Goal: Task Accomplishment & Management: Use online tool/utility

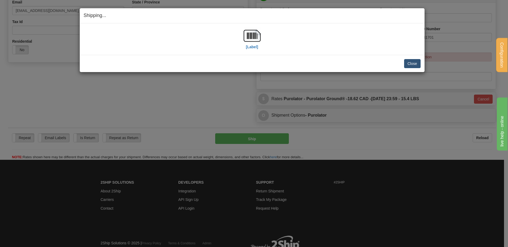
scroll to position [151, 0]
click at [413, 64] on button "Close" at bounding box center [412, 63] width 16 height 9
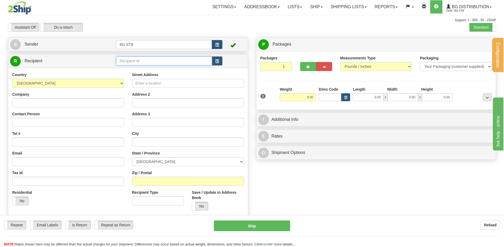
click at [119, 61] on input "text" at bounding box center [164, 61] width 96 height 9
type input "1207"
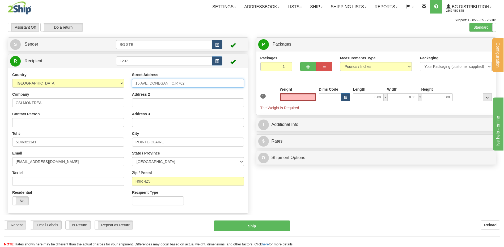
type input "0.00"
drag, startPoint x: 187, startPoint y: 84, endPoint x: 49, endPoint y: 81, distance: 138.1
click at [48, 81] on div "Country AFGHANISTAN ALAND ISLANDS ALBANIA ALGERIA AMERICAN SAMOA ANDORRA ANGOLA…" at bounding box center [127, 141] width 239 height 138
type input "555 LEE AVE"
drag, startPoint x: 185, startPoint y: 137, endPoint x: 125, endPoint y: 139, distance: 59.5
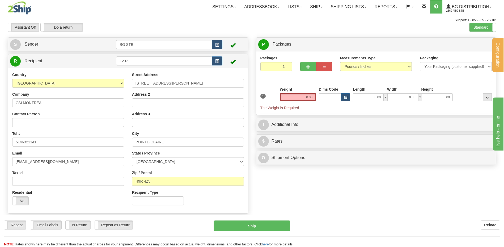
click at [131, 139] on div "Street Address 555 LEE AVE Address 2 Address 3 City POINTE-CLAIRE State / Provi…" at bounding box center [188, 141] width 120 height 138
click at [81, 138] on div "Country AFGHANISTAN ALAND ISLANDS ALBANIA ALGERIA AMERICAN SAMOA ANDORRA ANGOLA…" at bounding box center [127, 141] width 239 height 138
type input "N"
type input "BAIE D'URFE"
drag, startPoint x: 156, startPoint y: 181, endPoint x: 141, endPoint y: 182, distance: 14.9
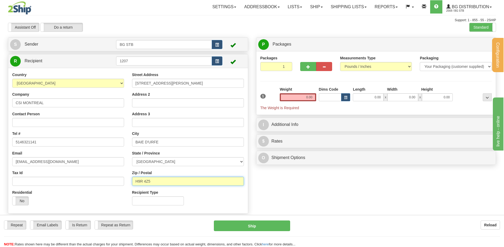
click at [141, 182] on input "H9R 4Z5" at bounding box center [188, 181] width 112 height 9
type input "H9X 3S3"
click at [305, 94] on input "0.00" at bounding box center [298, 97] width 36 height 8
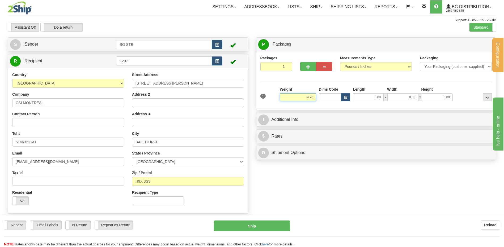
type input "4.70"
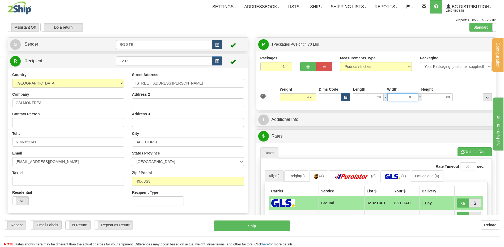
type input "29.00"
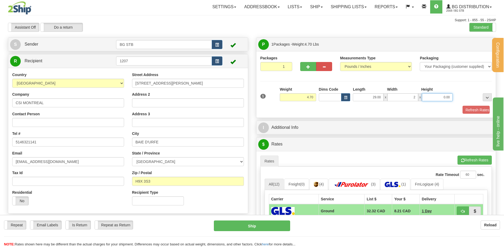
type input "2.00"
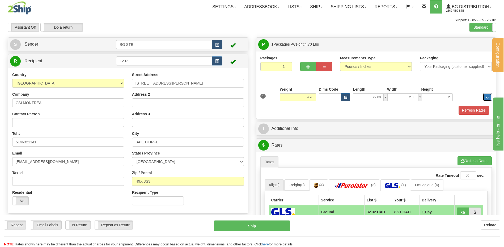
type input "2.00"
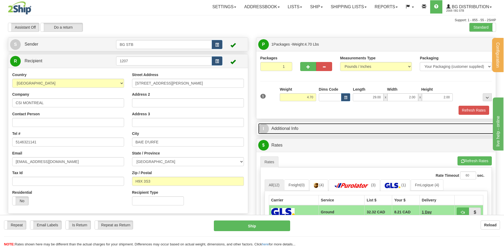
click at [322, 128] on link "I Additional Info" at bounding box center [376, 128] width 236 height 11
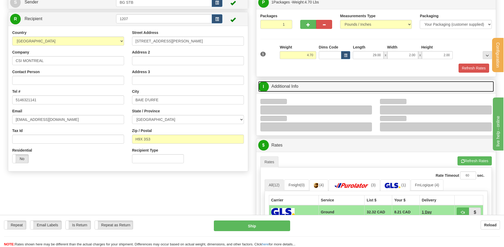
scroll to position [80, 0]
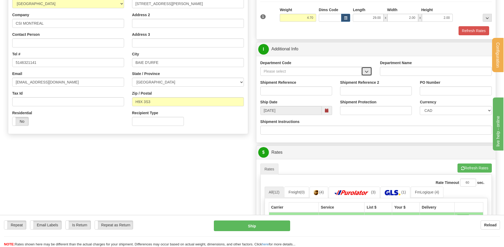
click at [369, 67] on button "button" at bounding box center [366, 71] width 11 height 9
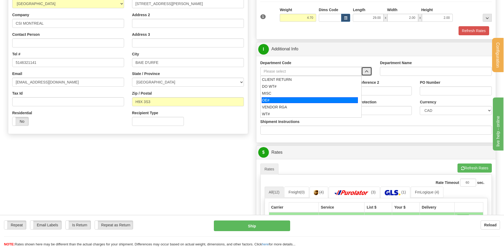
click at [303, 97] on li "OE#" at bounding box center [310, 100] width 101 height 7
type input "OE#"
type input "ORDERS"
click at [301, 90] on input "Shipment Reference" at bounding box center [296, 91] width 72 height 9
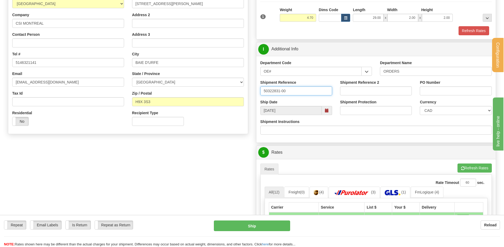
type input "50322831-00"
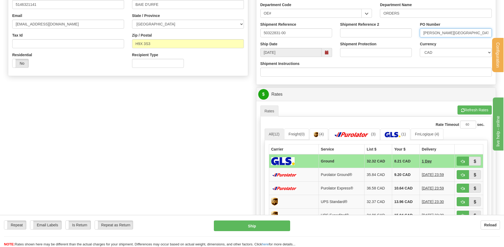
scroll to position [186, 0]
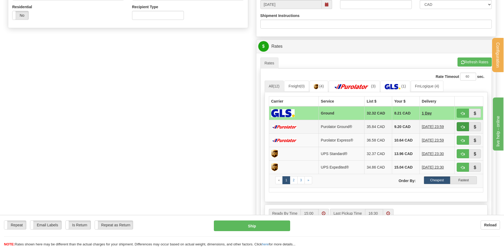
type input "MCGILL COLLEGE"
click at [463, 128] on span "button" at bounding box center [463, 127] width 4 height 3
type input "260"
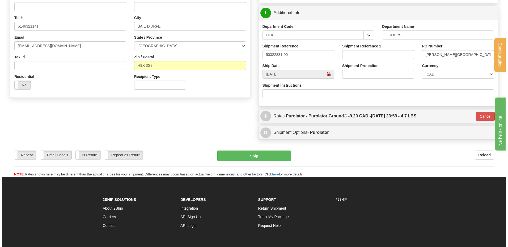
scroll to position [105, 0]
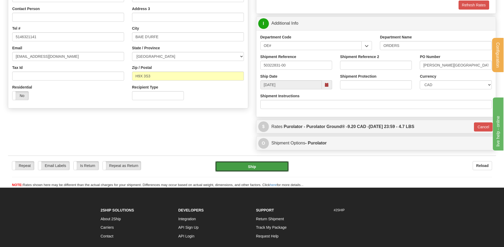
click at [259, 162] on button "Ship" at bounding box center [251, 166] width 73 height 11
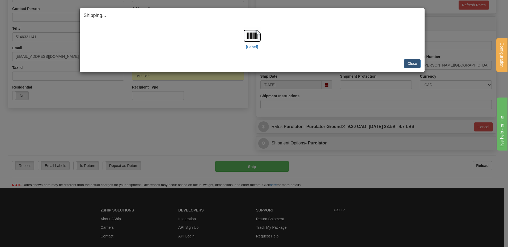
drag, startPoint x: 260, startPoint y: 46, endPoint x: 257, endPoint y: 43, distance: 4.7
click at [259, 46] on div "[Label]" at bounding box center [251, 39] width 17 height 24
click at [255, 40] on img at bounding box center [251, 35] width 17 height 17
click at [416, 62] on button "Close" at bounding box center [412, 63] width 16 height 9
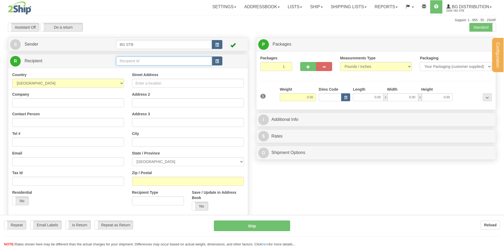
click at [123, 63] on input "text" at bounding box center [164, 61] width 96 height 9
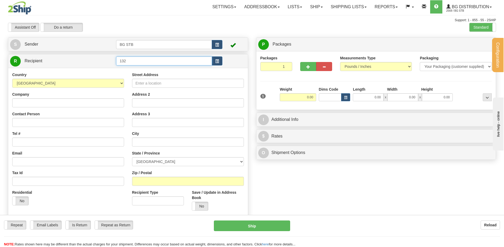
type input "132"
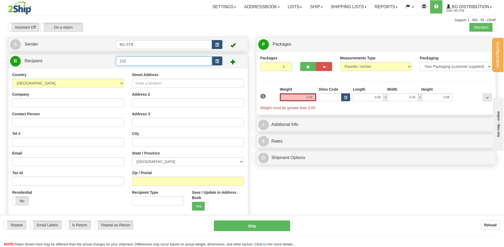
click at [121, 60] on input "132" at bounding box center [164, 61] width 96 height 9
type input "1032"
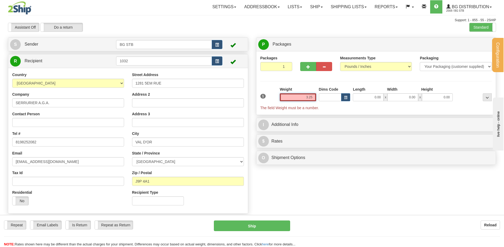
type input "3.25"
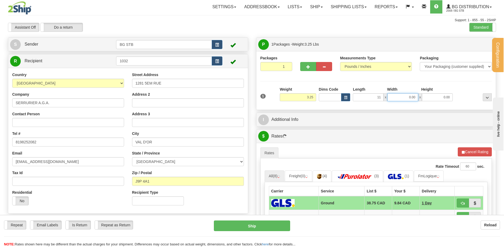
type input "11.00"
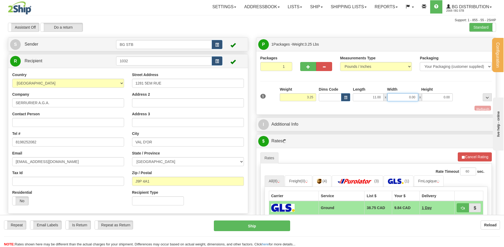
type input "1"
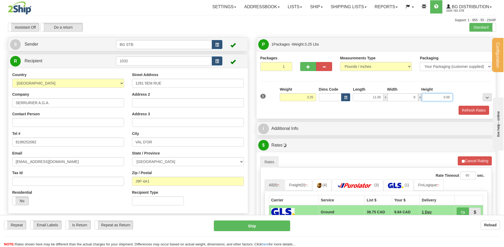
type input "9.00"
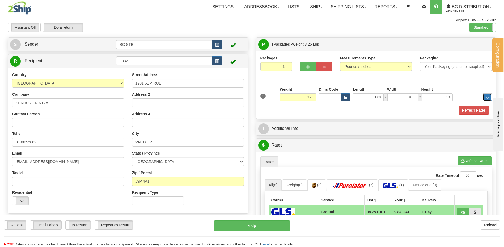
type input "10.00"
drag, startPoint x: 286, startPoint y: 135, endPoint x: 288, endPoint y: 131, distance: 3.8
click at [287, 135] on div "I Additional Info" at bounding box center [375, 129] width 239 height 14
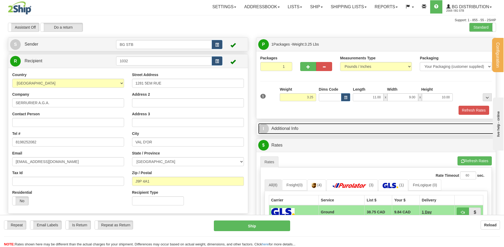
click at [288, 130] on link "I Additional Info" at bounding box center [376, 128] width 236 height 11
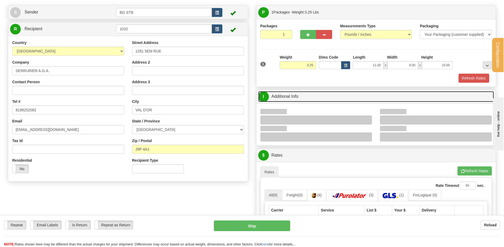
scroll to position [53, 0]
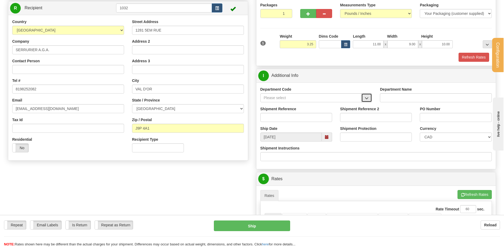
drag, startPoint x: 369, startPoint y: 97, endPoint x: 354, endPoint y: 101, distance: 15.2
click at [368, 97] on button "button" at bounding box center [366, 97] width 11 height 9
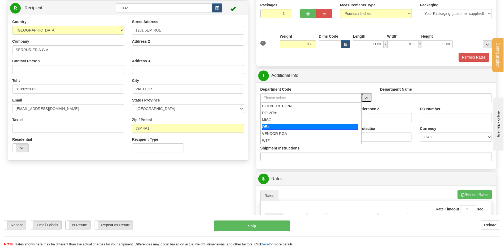
drag, startPoint x: 297, startPoint y: 125, endPoint x: 294, endPoint y: 120, distance: 5.6
click at [296, 125] on div "OE#" at bounding box center [310, 127] width 96 height 6
type input "OE#"
type input "ORDERS"
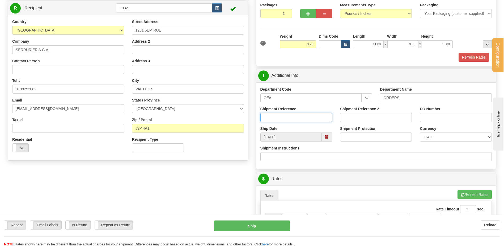
click at [293, 119] on input "Shipment Reference" at bounding box center [296, 117] width 72 height 9
type input "80005774-01 // 80006290-01"
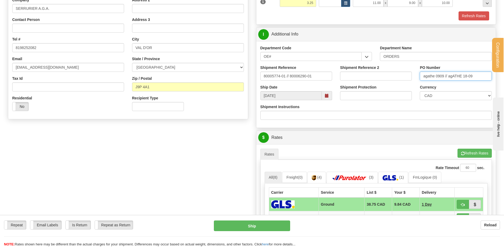
scroll to position [186, 0]
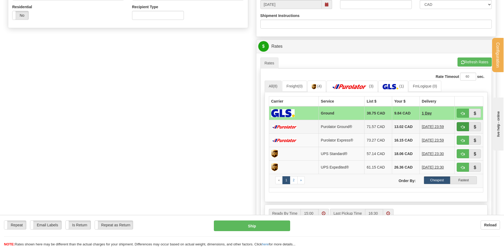
type input "agathe 0909 // agATHE 18-09"
drag, startPoint x: 462, startPoint y: 129, endPoint x: 456, endPoint y: 129, distance: 5.9
click at [462, 129] on span "button" at bounding box center [463, 127] width 4 height 3
type input "260"
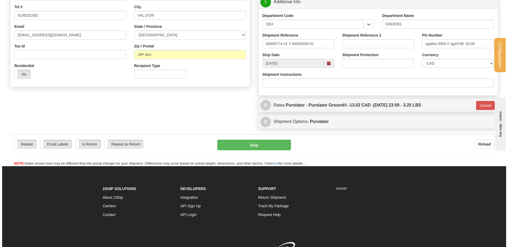
scroll to position [103, 0]
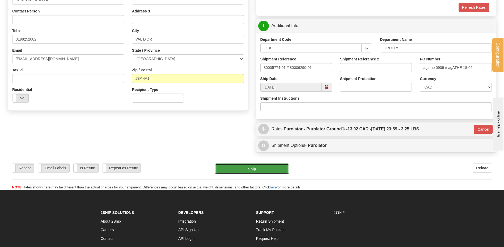
click at [273, 169] on button "Ship" at bounding box center [251, 169] width 73 height 11
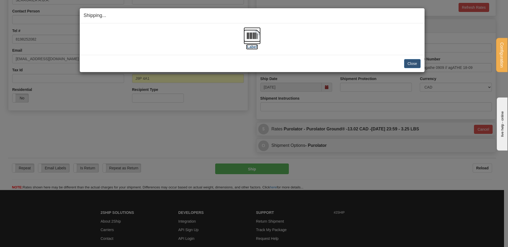
click at [252, 42] on img at bounding box center [251, 35] width 17 height 17
click at [409, 65] on button "Close" at bounding box center [412, 63] width 16 height 9
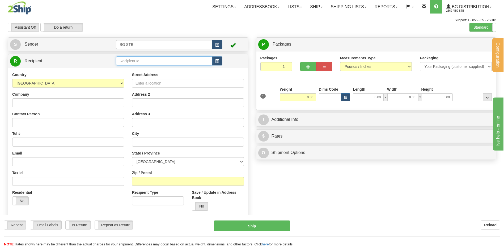
click at [137, 63] on input "text" at bounding box center [164, 61] width 96 height 9
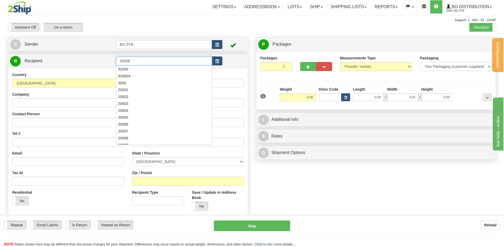
type input "20006"
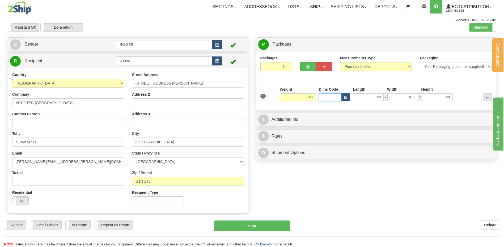
type input "217.00"
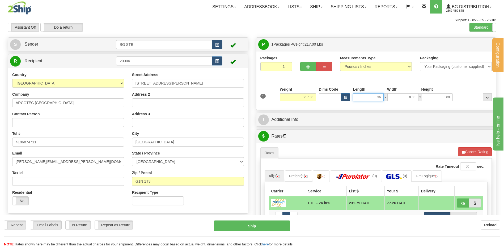
type input "36.00"
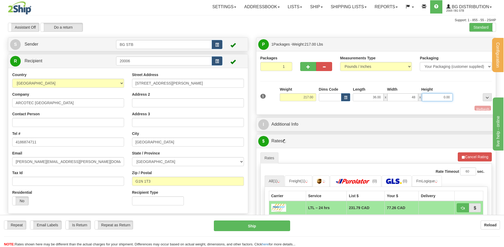
type input "48.00"
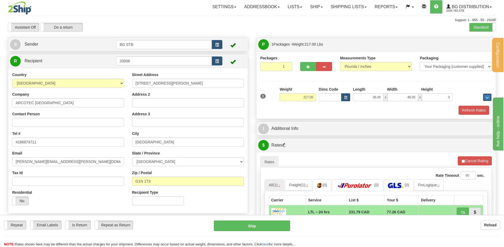
type input "3.00"
drag, startPoint x: 442, startPoint y: 96, endPoint x: 507, endPoint y: 97, distance: 65.6
click at [491, 94] on div "1 Weight 217.00 Dims Code x" at bounding box center [376, 96] width 234 height 19
type input "30.00"
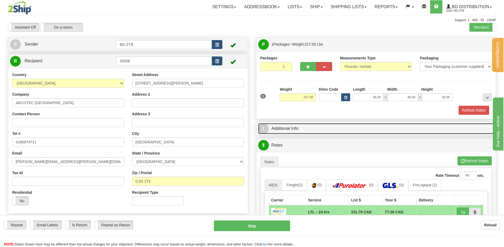
click at [339, 131] on link "I Additional Info" at bounding box center [376, 128] width 236 height 11
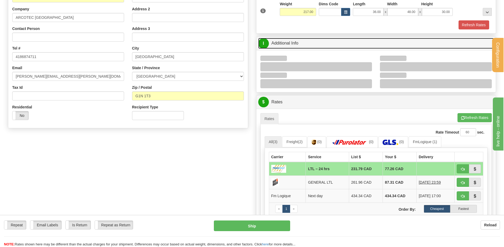
scroll to position [106, 0]
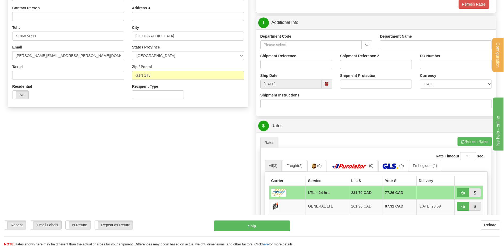
click at [366, 41] on button "button" at bounding box center [366, 44] width 11 height 9
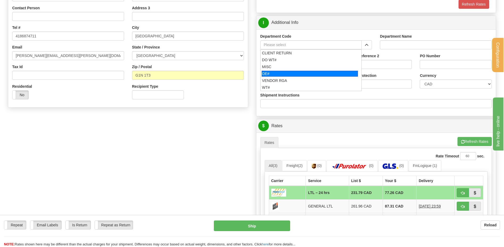
click at [279, 75] on div "OE#" at bounding box center [310, 74] width 96 height 6
type input "OE#"
type input "ORDERS"
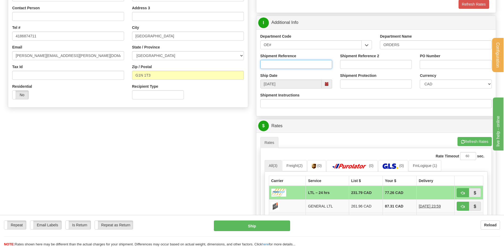
click at [277, 64] on input "Shipment Reference" at bounding box center [296, 64] width 72 height 9
type input "80004478-00"
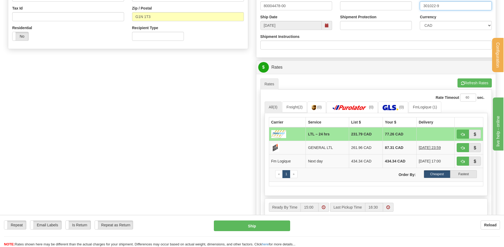
scroll to position [186, 0]
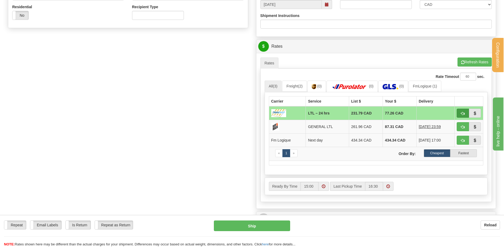
type input "301022-9"
click at [464, 115] on span "button" at bounding box center [463, 113] width 4 height 3
type input "24 hrs"
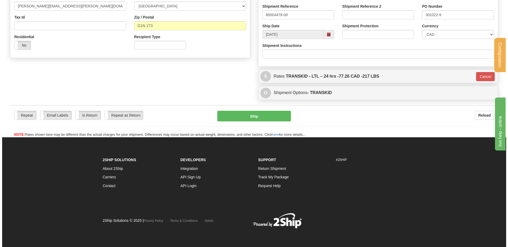
scroll to position [156, 0]
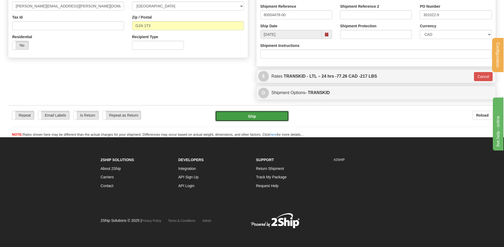
click at [244, 115] on button "Ship" at bounding box center [251, 116] width 73 height 11
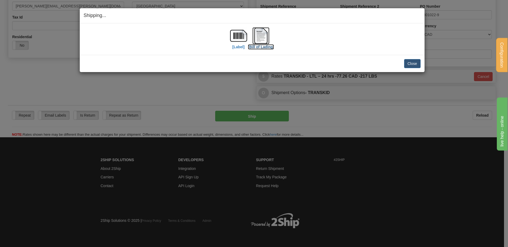
click at [268, 36] on img at bounding box center [260, 35] width 17 height 17
click at [408, 63] on button "Close" at bounding box center [412, 63] width 16 height 9
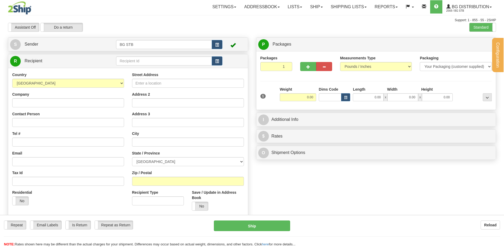
click at [129, 59] on div "Configuration My Configuration Panel Close Configure My Carriers" at bounding box center [252, 124] width 504 height 249
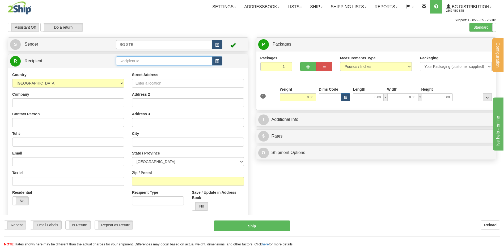
click at [129, 59] on input "text" at bounding box center [164, 61] width 96 height 9
type input "1055"
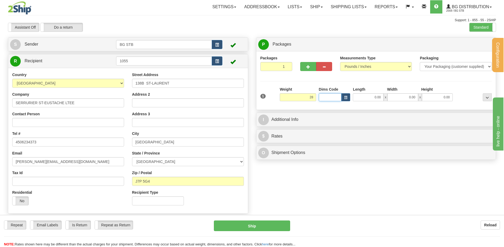
type input "28.00"
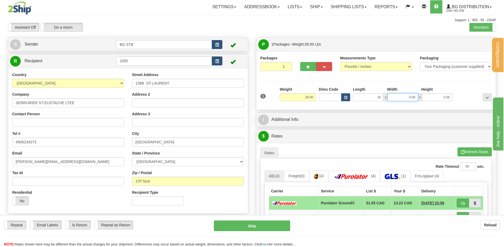
type input "16.00"
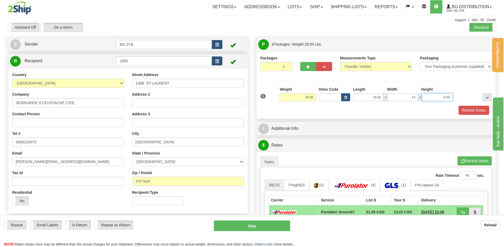
type input "14.00"
type input "10.00"
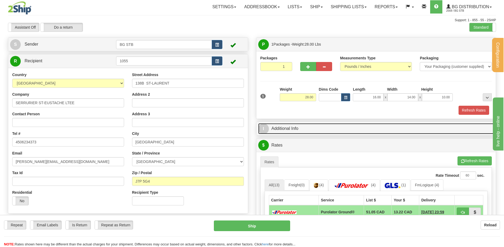
click at [374, 128] on link "I Additional Info" at bounding box center [376, 128] width 236 height 11
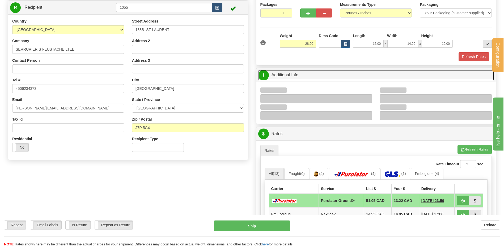
scroll to position [106, 0]
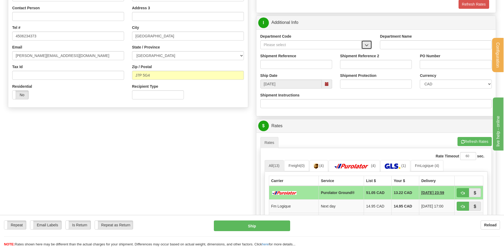
click at [363, 47] on button "button" at bounding box center [366, 44] width 11 height 9
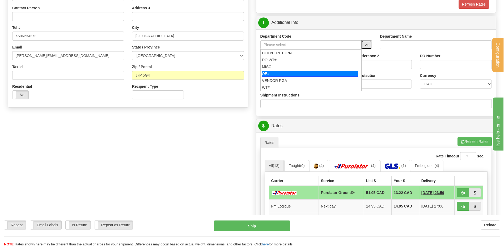
drag, startPoint x: 270, startPoint y: 76, endPoint x: 273, endPoint y: 66, distance: 10.4
click at [270, 75] on div "OE#" at bounding box center [310, 74] width 96 height 6
type input "OE#"
type input "ORDERS"
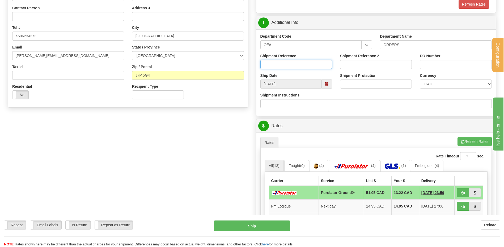
click at [273, 66] on input "Shipment Reference" at bounding box center [296, 64] width 72 height 9
type input "80006429-00"
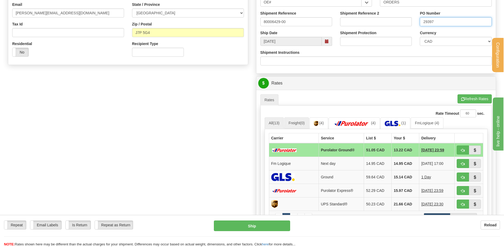
scroll to position [212, 0]
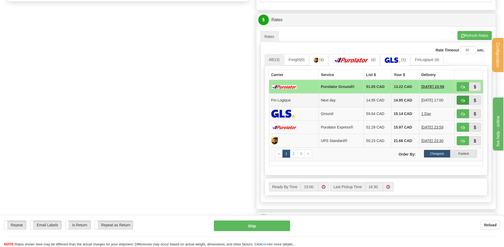
type input "29397"
click at [459, 99] on button "button" at bounding box center [462, 100] width 12 height 9
type input "jour"
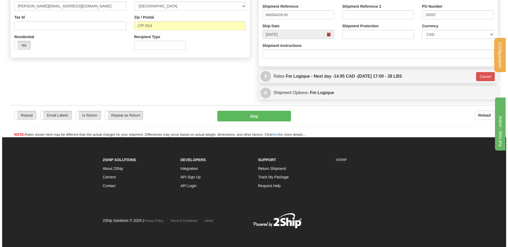
scroll to position [156, 0]
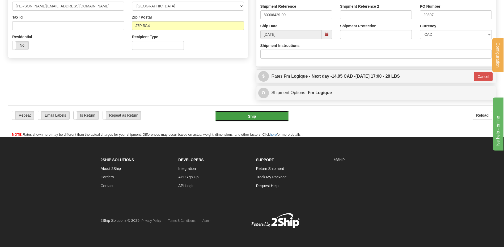
click at [251, 114] on button "Ship" at bounding box center [251, 116] width 73 height 11
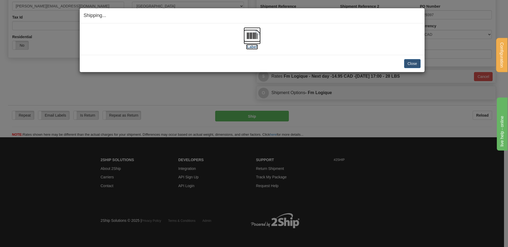
click at [254, 39] on img at bounding box center [251, 35] width 17 height 17
click at [410, 61] on button "Close" at bounding box center [412, 63] width 16 height 9
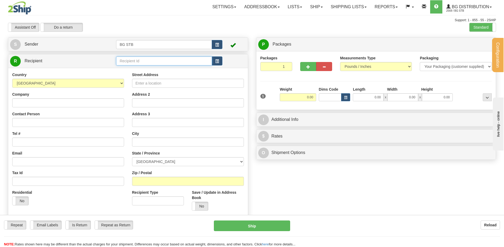
click at [136, 57] on input "text" at bounding box center [164, 61] width 96 height 9
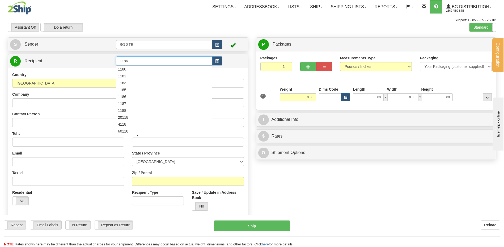
type input "1186"
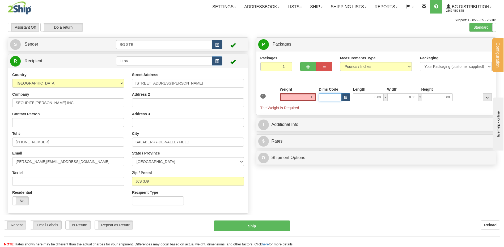
type input "1.00"
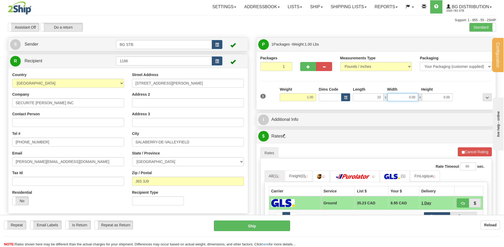
type input "10.00"
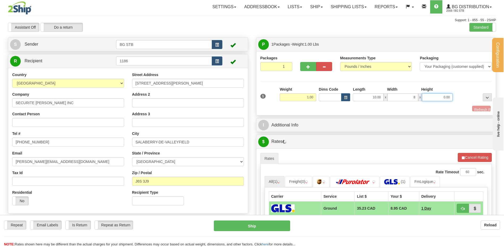
type input "8.00"
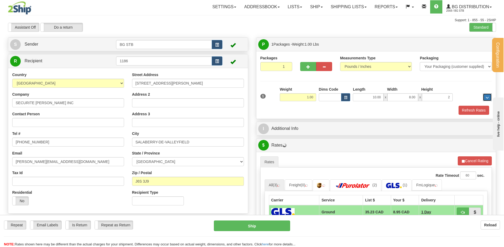
type input "2.00"
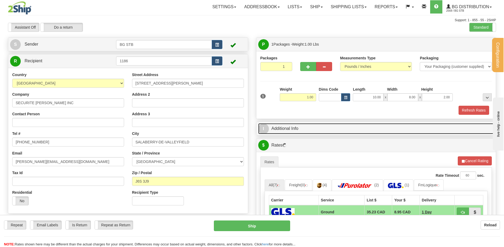
click at [308, 126] on link "I Additional Info" at bounding box center [376, 128] width 236 height 11
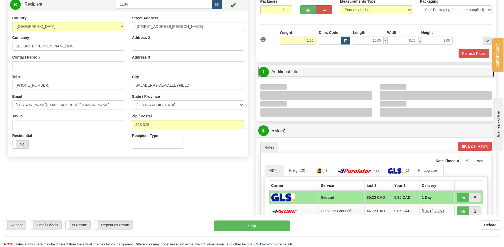
scroll to position [80, 0]
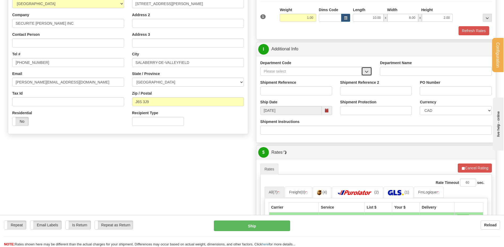
click at [364, 74] on button "button" at bounding box center [366, 71] width 11 height 9
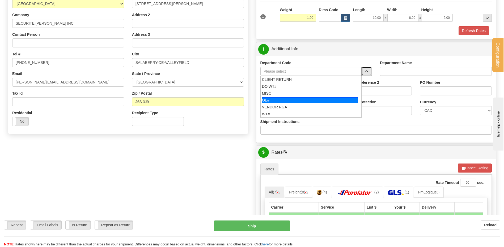
drag, startPoint x: 297, startPoint y: 98, endPoint x: 295, endPoint y: 91, distance: 7.3
click at [296, 98] on div "OE#" at bounding box center [310, 100] width 96 height 6
type input "OE#"
type input "ORDERS"
click at [295, 91] on input "Shipment Reference" at bounding box center [296, 91] width 72 height 9
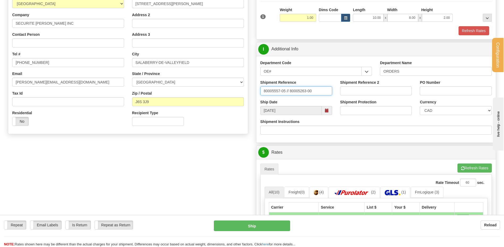
type input "80005557-05 // 80005263-00"
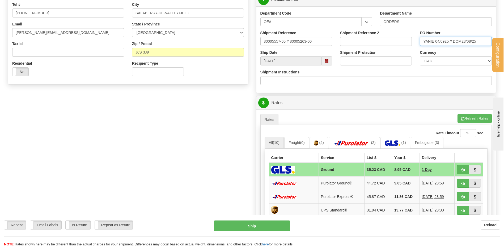
scroll to position [186, 0]
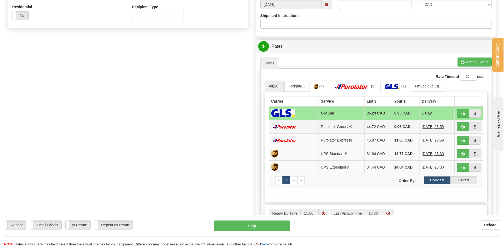
type input "YANIE 04/0925 // DOM28/08/25"
click at [464, 126] on span "button" at bounding box center [463, 127] width 4 height 3
type input "260"
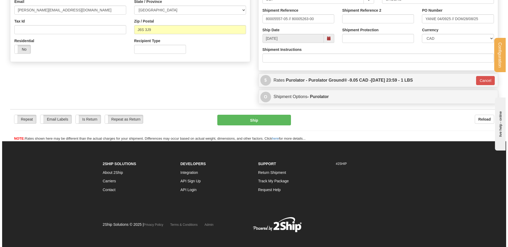
scroll to position [99, 0]
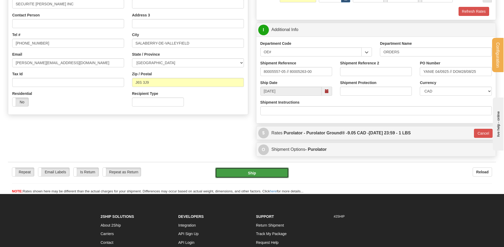
click at [253, 171] on button "Ship" at bounding box center [251, 173] width 73 height 11
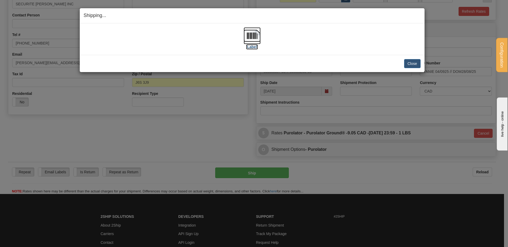
click at [257, 34] on img at bounding box center [251, 35] width 17 height 17
click at [408, 63] on button "Close" at bounding box center [412, 63] width 16 height 9
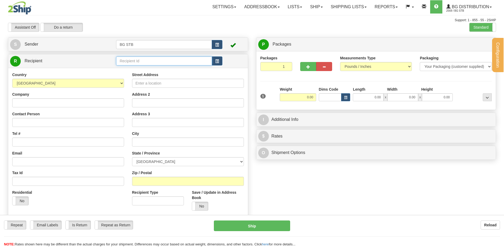
click at [122, 61] on input "text" at bounding box center [164, 61] width 96 height 9
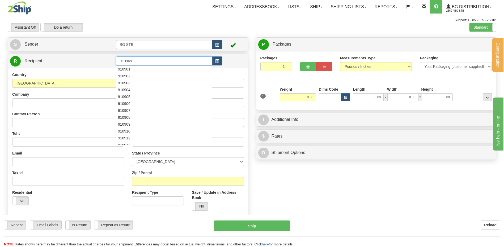
type input "910969"
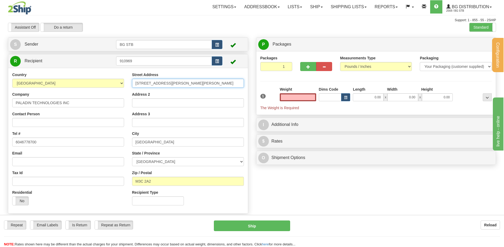
type input "0.00"
drag, startPoint x: 178, startPoint y: 82, endPoint x: 35, endPoint y: 77, distance: 142.9
click at [35, 77] on div "Country AFGHANISTAN ALAND ISLANDS ALBANIA ALGERIA AMERICAN SAMOA ANDORRA ANGOLA…" at bounding box center [127, 141] width 239 height 138
type input "4983 RUE LEVY"
type input "SAINT-LAURENT"
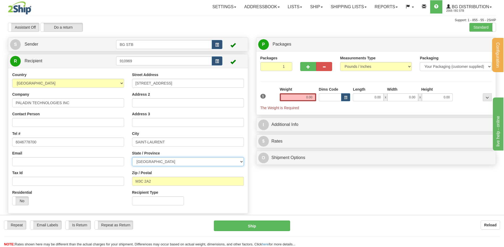
drag, startPoint x: 160, startPoint y: 163, endPoint x: 154, endPoint y: 172, distance: 10.8
click at [160, 163] on select "ALBERTA BRITISH COLUMBIA MANITOBA NEW BRUNSWICK NEWFOUNDLAND NOVA SCOTIA NUNAVU…" at bounding box center [188, 161] width 112 height 9
select select "QC"
click at [132, 157] on select "ALBERTA BRITISH COLUMBIA MANITOBA NEW BRUNSWICK NEWFOUNDLAND NOVA SCOTIA NUNAVU…" at bounding box center [188, 161] width 112 height 9
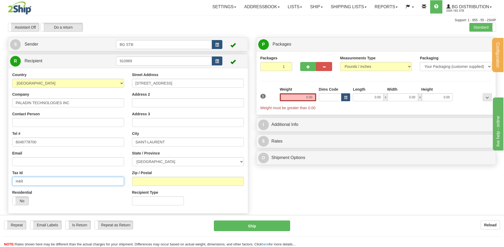
drag, startPoint x: 78, startPoint y: 178, endPoint x: 29, endPoint y: 178, distance: 49.4
click at [29, 178] on input "H4R" at bounding box center [68, 181] width 112 height 9
drag, startPoint x: 32, startPoint y: 179, endPoint x: 2, endPoint y: 181, distance: 30.1
click at [2, 181] on div "Configuration My Configuration Panel Close Configure My Carriers" at bounding box center [252, 123] width 504 height 247
type input "H4R 2N9"
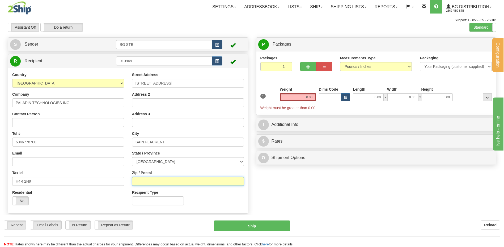
click at [191, 179] on input "Zip / Postal" at bounding box center [188, 181] width 112 height 9
paste input "H4R 2N9"
type input "H4R 2N9"
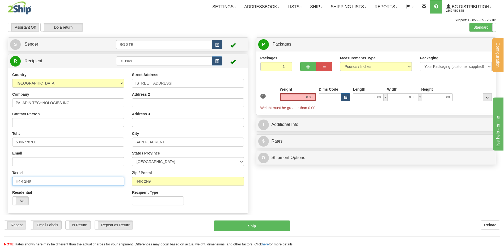
drag, startPoint x: 10, startPoint y: 182, endPoint x: 3, endPoint y: 183, distance: 6.3
click at [0, 182] on html "Training Course Close Configuration My Configuration Panel Close" at bounding box center [252, 123] width 504 height 247
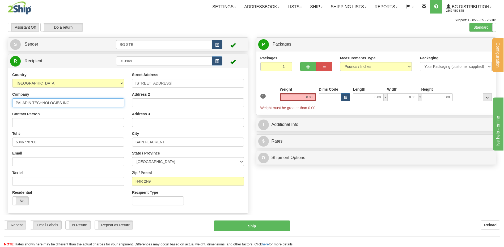
drag, startPoint x: 89, startPoint y: 102, endPoint x: -35, endPoint y: 102, distance: 124.8
click at [0, 102] on html "Training Course Close Configuration My Configuration Panel Close" at bounding box center [252, 123] width 504 height 247
type input "SERRURIER ROBILLARD"
click at [308, 96] on input "0.00" at bounding box center [298, 97] width 36 height 8
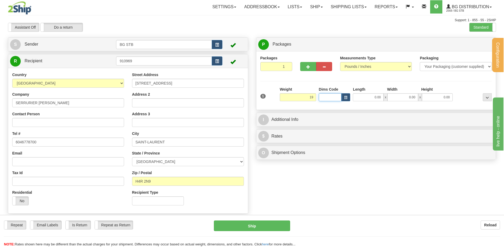
type input "19.00"
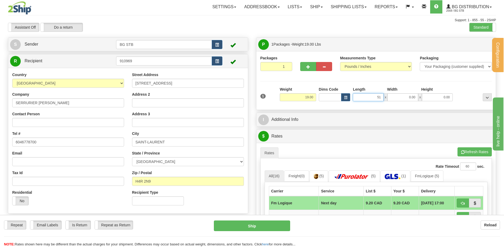
type input "51.00"
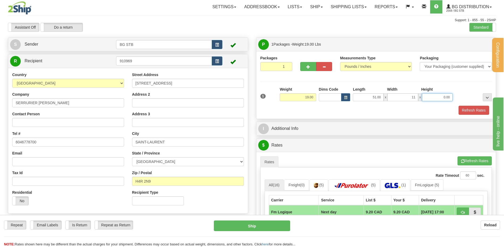
type input "11.00"
type input "6.00"
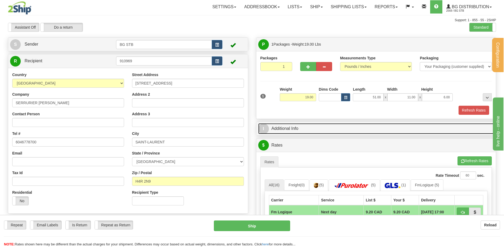
click at [301, 132] on link "I Additional Info" at bounding box center [376, 128] width 236 height 11
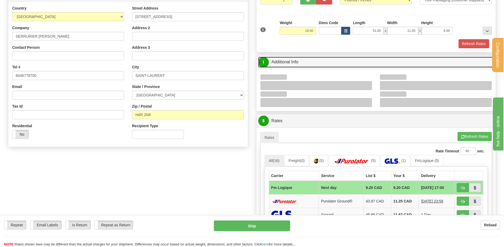
scroll to position [106, 0]
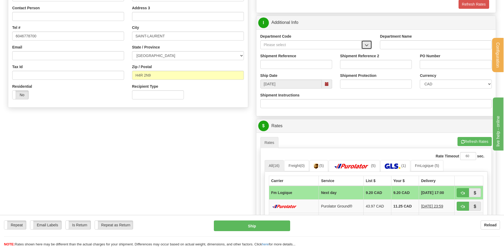
click at [368, 43] on button "button" at bounding box center [366, 44] width 11 height 9
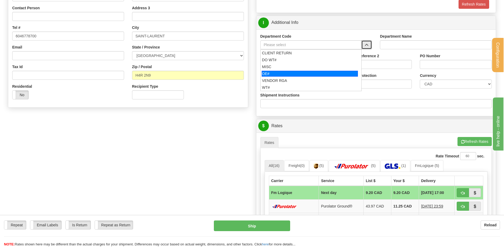
click at [304, 74] on div "OE#" at bounding box center [310, 74] width 96 height 6
type input "OE#"
type input "ORDERS"
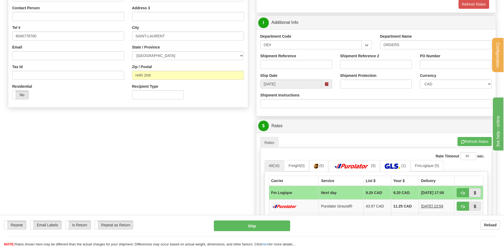
click at [301, 69] on div "Shipment Reference" at bounding box center [296, 63] width 80 height 20
click at [300, 63] on input "Shipment Reference" at bounding box center [296, 64] width 72 height 9
type input "80004266-00"
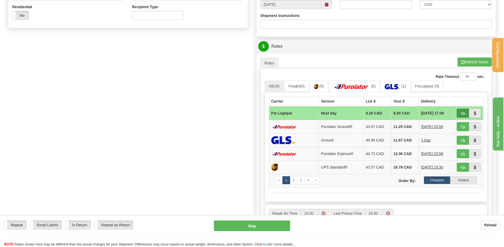
type input "C0045815-1"
click at [461, 113] on span "button" at bounding box center [463, 113] width 4 height 3
type input "jour"
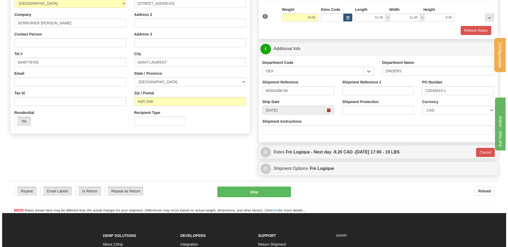
scroll to position [80, 0]
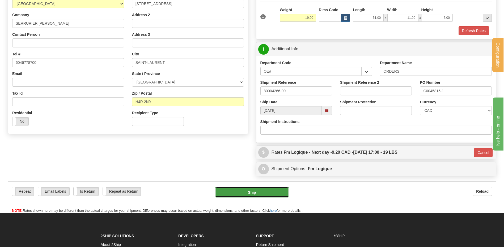
click at [237, 191] on button "Ship" at bounding box center [251, 192] width 73 height 11
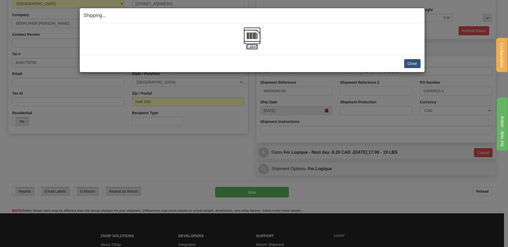
click at [254, 39] on img at bounding box center [251, 35] width 17 height 17
click at [415, 64] on button "Close" at bounding box center [412, 63] width 16 height 9
click at [410, 63] on button "Close" at bounding box center [412, 63] width 16 height 9
click at [412, 66] on button "Close" at bounding box center [412, 63] width 16 height 9
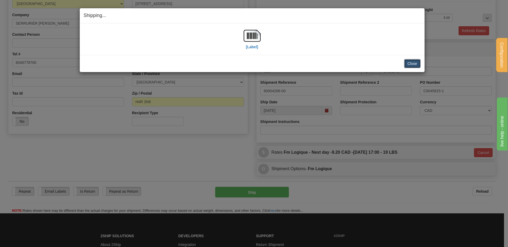
drag, startPoint x: 412, startPoint y: 66, endPoint x: 409, endPoint y: 65, distance: 2.8
click at [409, 65] on button "Close" at bounding box center [412, 63] width 16 height 9
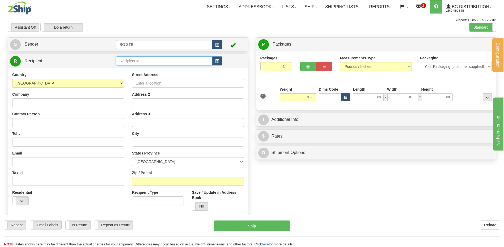
click at [164, 61] on input "text" at bounding box center [164, 61] width 96 height 9
type input "BG VAN"
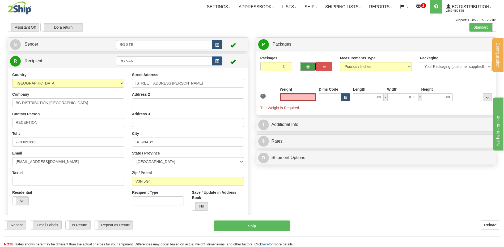
type input "0.00"
click at [307, 67] on span "button" at bounding box center [308, 66] width 4 height 3
type input "2"
click at [488, 42] on label "Package Level Pack.." at bounding box center [480, 45] width 27 height 8
radio input "true"
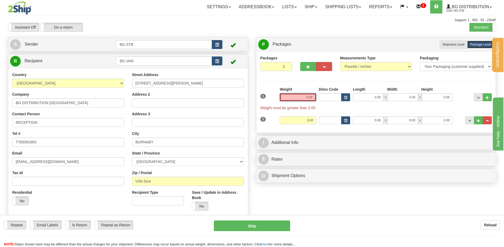
click at [299, 96] on input "0.00" at bounding box center [298, 97] width 36 height 8
type input "7.00"
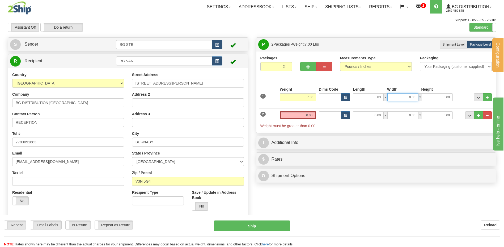
type input "83.00"
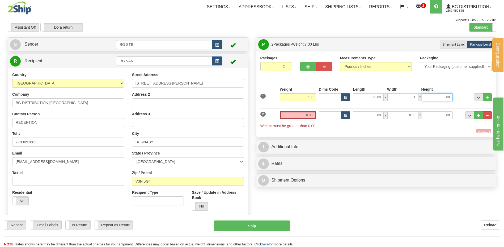
type input "4.00"
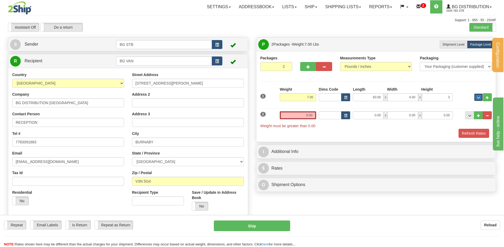
type input "3.00"
drag, startPoint x: 307, startPoint y: 113, endPoint x: 345, endPoint y: 117, distance: 38.4
click at [346, 117] on div "2 Weight 0.00 Dims Code Length Width Height" at bounding box center [376, 117] width 234 height 23
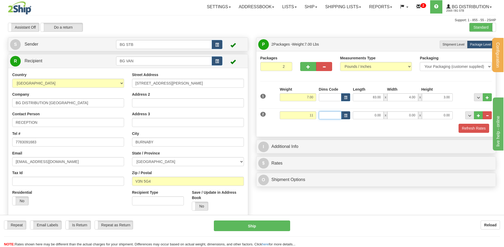
type input "11.00"
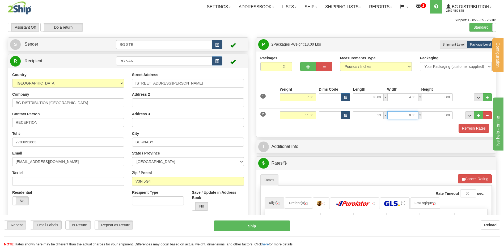
type input "13.00"
type input "10.00"
type input "13.00"
click at [343, 141] on div "I Additional Info" at bounding box center [375, 147] width 239 height 14
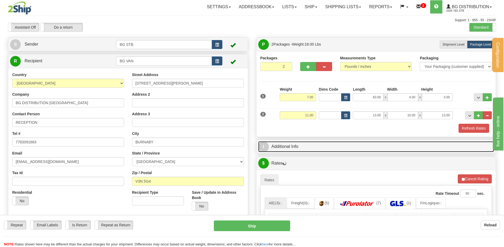
click at [336, 143] on link "I Additional Info" at bounding box center [376, 147] width 236 height 11
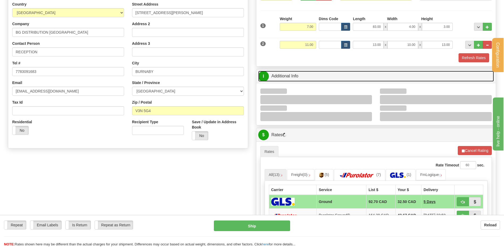
scroll to position [106, 0]
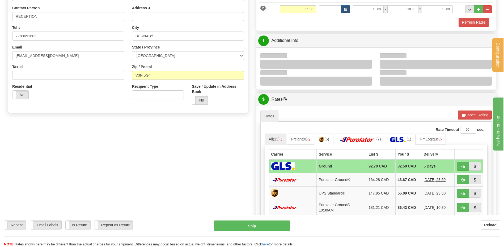
click at [363, 68] on div at bounding box center [316, 64] width 112 height 9
click at [366, 64] on div at bounding box center [316, 64] width 112 height 9
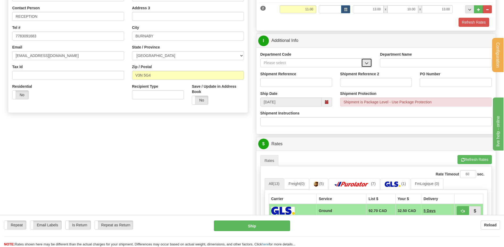
click at [363, 62] on button "button" at bounding box center [366, 62] width 11 height 9
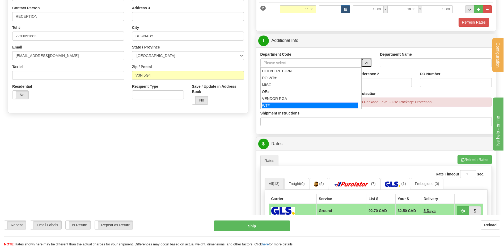
click at [286, 103] on div "WT#" at bounding box center [310, 106] width 96 height 6
type input "WT#"
type input "WAREHOUSE TRANSFERS"
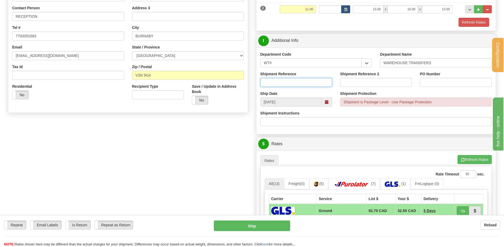
click at [284, 86] on input "Shipment Reference" at bounding box center [296, 82] width 72 height 9
type input "TRANSFERT 09"
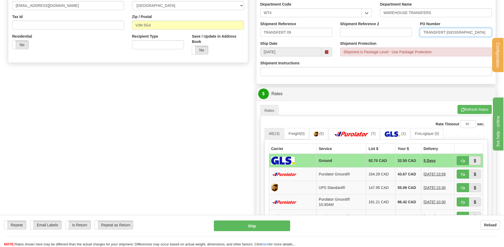
scroll to position [239, 0]
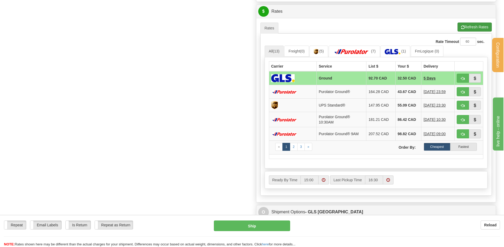
type input "TRANSFERT VANCOUVER"
click at [467, 30] on button "Refresh Rates" at bounding box center [474, 27] width 34 height 9
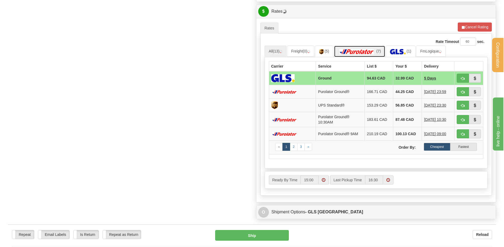
click at [363, 52] on img at bounding box center [356, 51] width 37 height 5
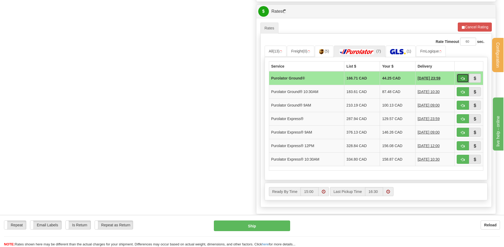
click at [460, 78] on button "button" at bounding box center [462, 78] width 12 height 9
click at [460, 79] on button "button" at bounding box center [462, 78] width 12 height 9
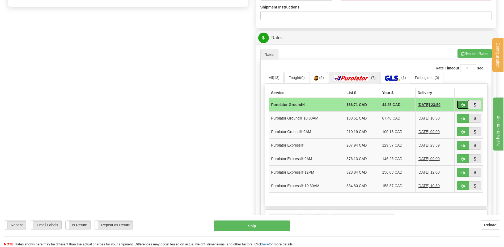
click at [462, 106] on span "button" at bounding box center [463, 105] width 4 height 3
type input "260"
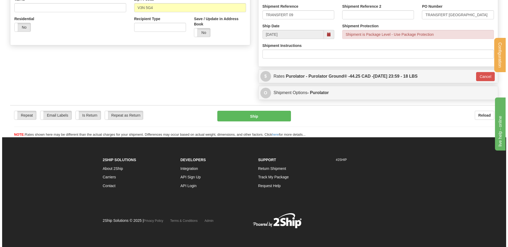
scroll to position [174, 0]
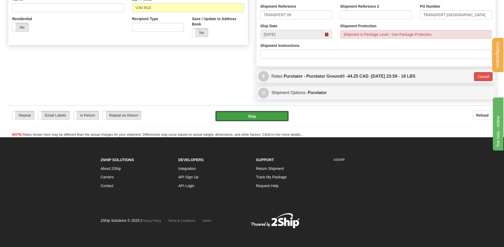
click at [250, 115] on button "Ship" at bounding box center [251, 116] width 73 height 11
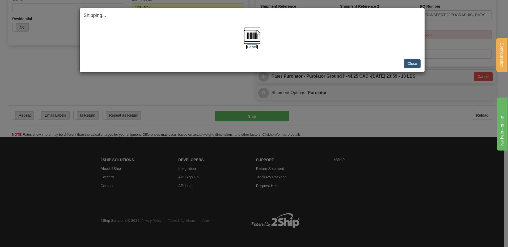
click at [253, 41] on img at bounding box center [251, 35] width 17 height 17
click at [410, 62] on button "Close" at bounding box center [412, 63] width 16 height 9
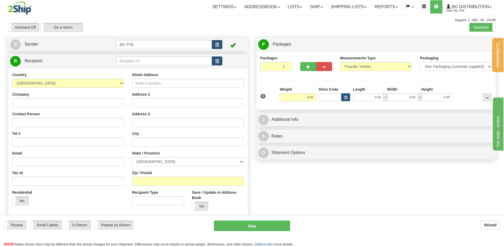
drag, startPoint x: 164, startPoint y: 67, endPoint x: 164, endPoint y: 57, distance: 10.6
click at [163, 67] on div "R Recipient" at bounding box center [127, 61] width 239 height 14
click at [164, 57] on input "text" at bounding box center [164, 61] width 96 height 9
type input "BG QUE"
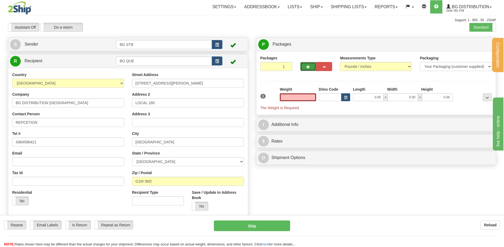
type input "0.00"
click at [314, 63] on button "button" at bounding box center [308, 66] width 16 height 9
click at [311, 65] on button "button" at bounding box center [308, 66] width 16 height 9
click at [309, 66] on span "button" at bounding box center [308, 66] width 4 height 3
click at [307, 66] on span "button" at bounding box center [308, 66] width 4 height 3
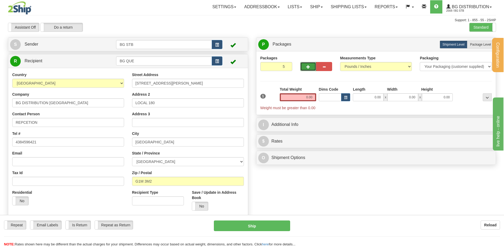
click at [312, 65] on button "button" at bounding box center [308, 66] width 16 height 9
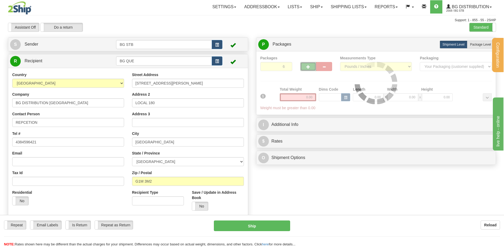
click at [307, 67] on div at bounding box center [376, 82] width 232 height 55
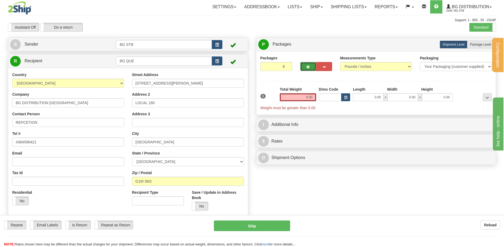
click at [310, 67] on button "button" at bounding box center [308, 66] width 16 height 9
type input "7"
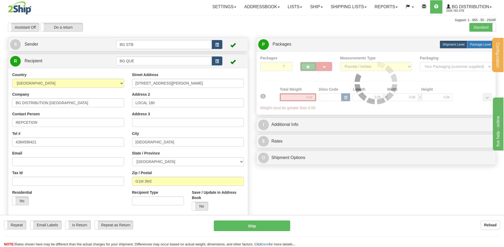
click at [480, 44] on span "Package Level" at bounding box center [480, 45] width 21 height 4
radio input "true"
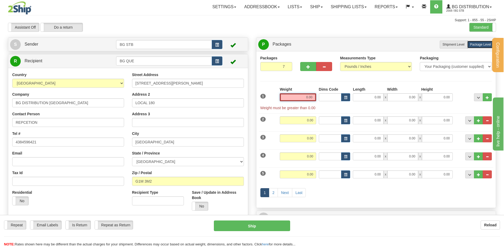
click at [296, 99] on input "0.00" at bounding box center [298, 97] width 36 height 8
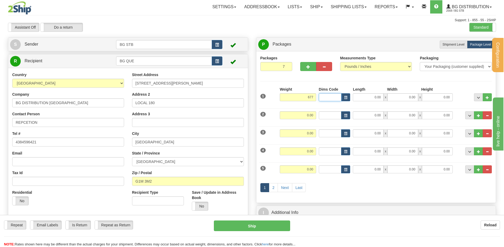
type input "677.00"
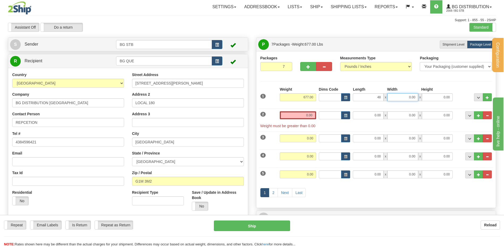
type input "48.00"
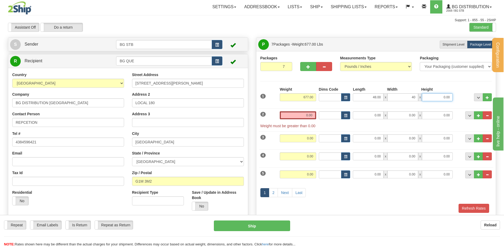
type input "40.00"
type input "50.00"
click at [306, 114] on input "0.00" at bounding box center [298, 116] width 36 height 8
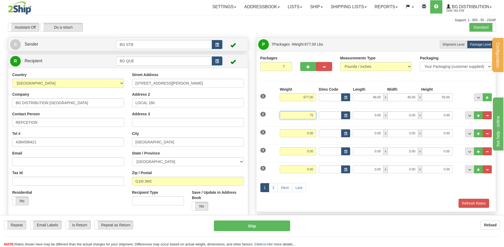
type input "75.00"
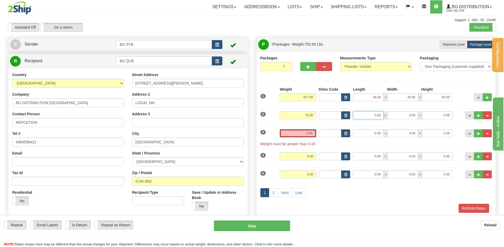
click at [364, 113] on input "0.00" at bounding box center [368, 116] width 31 height 8
type input "89.00"
type input "8.00"
type input "6.00"
click at [360, 134] on input "0.00" at bounding box center [368, 134] width 31 height 8
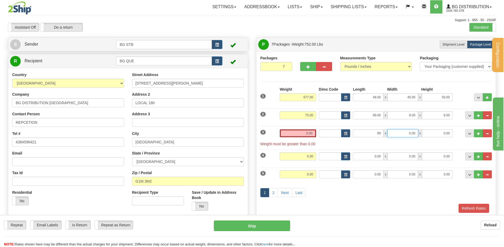
type input "89.00"
type input "8.00"
type input "6.00"
click at [317, 133] on div "Weight 0.00" at bounding box center [297, 136] width 39 height 12
click at [308, 131] on input "0.00" at bounding box center [298, 134] width 36 height 8
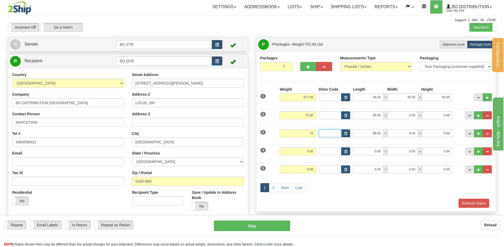
type input "75.00"
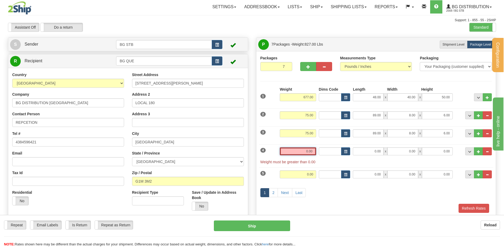
click at [305, 151] on input "0.00" at bounding box center [298, 152] width 36 height 8
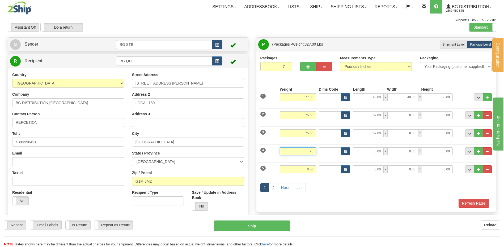
type input "75.00"
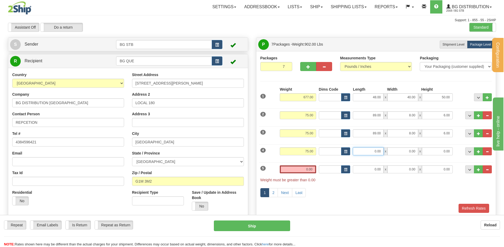
click at [365, 153] on input "0.00" at bounding box center [368, 152] width 31 height 8
type input "89.00"
type input "8.00"
type input "6.00"
click at [305, 169] on input "0.00" at bounding box center [298, 170] width 36 height 8
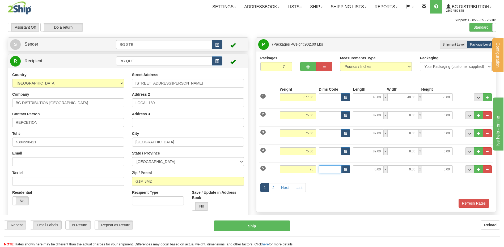
type input "75.00"
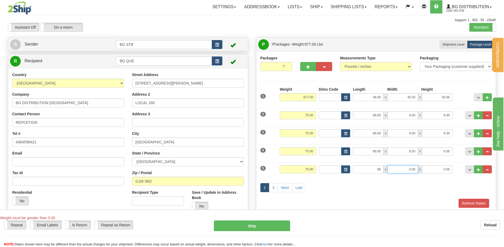
type input "89.00"
type input "8.00"
type input "6.00"
click at [271, 186] on link "2" at bounding box center [273, 187] width 9 height 9
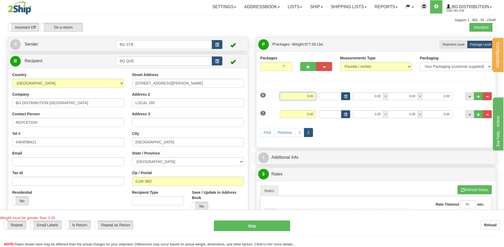
click at [298, 99] on input "0.00" at bounding box center [298, 96] width 36 height 8
type input "20.00"
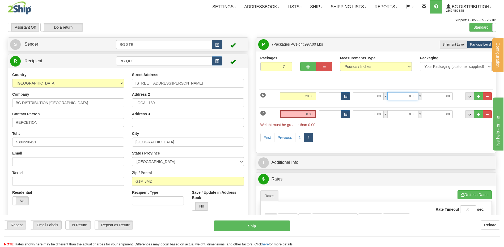
type input "89.00"
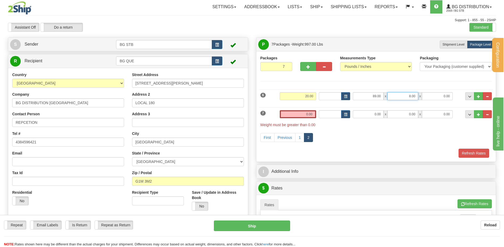
drag, startPoint x: 401, startPoint y: 92, endPoint x: 437, endPoint y: 93, distance: 36.1
click at [436, 93] on div "89.00 x 8.00 x 0.00" at bounding box center [403, 96] width 100 height 8
type input "6.00"
type input "4.00"
click at [302, 115] on input "0.00" at bounding box center [298, 114] width 36 height 8
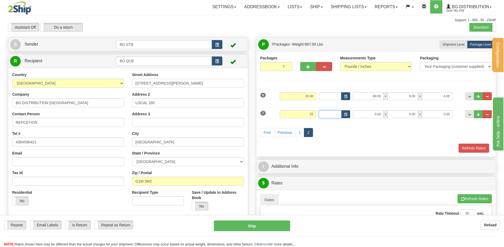
type input "25.00"
drag, startPoint x: 374, startPoint y: 113, endPoint x: 388, endPoint y: 113, distance: 14.3
click at [388, 113] on div "45.00 x 0.00 x 0.00" at bounding box center [403, 114] width 100 height 8
drag, startPoint x: 400, startPoint y: 114, endPoint x: 408, endPoint y: 114, distance: 7.2
click at [408, 114] on div "45.00 x 0.00 x 0.00" at bounding box center [403, 114] width 100 height 8
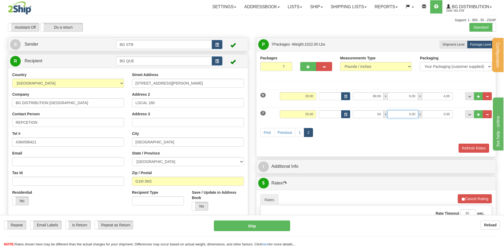
type input "54.00"
type input "5.00"
type input "6.00"
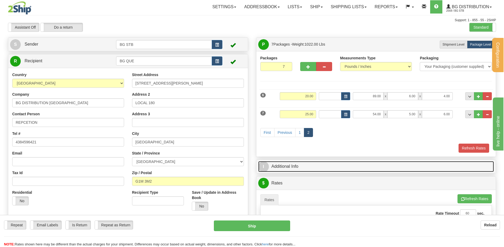
click at [305, 167] on link "I Additional Info" at bounding box center [376, 166] width 236 height 11
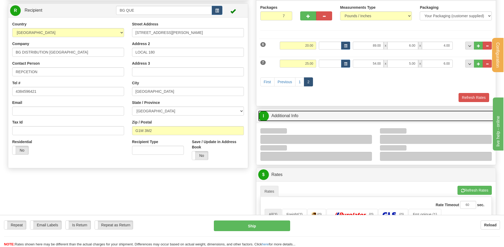
scroll to position [80, 0]
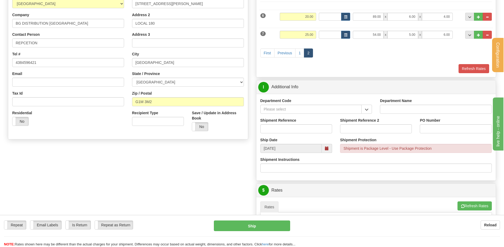
click at [370, 109] on button "button" at bounding box center [366, 109] width 11 height 9
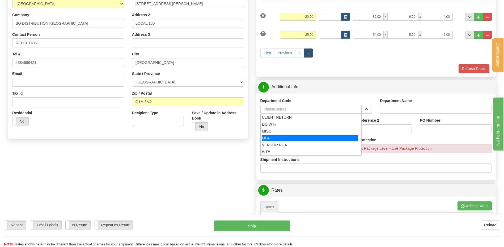
click at [297, 136] on div "OE#" at bounding box center [310, 138] width 96 height 6
type input "OE#"
type input "ORDERS"
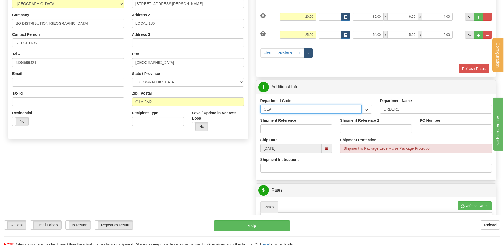
drag, startPoint x: 256, startPoint y: 106, endPoint x: 242, endPoint y: 106, distance: 13.8
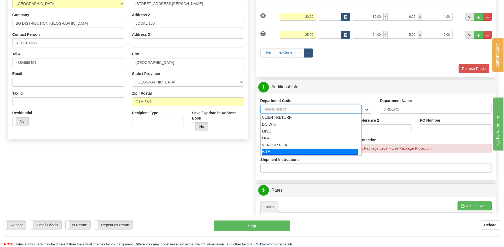
click at [283, 154] on div "WT#" at bounding box center [310, 152] width 96 height 6
type input "WT#"
type input "WAREHOUSE TRANSFERS"
type input "WT#"
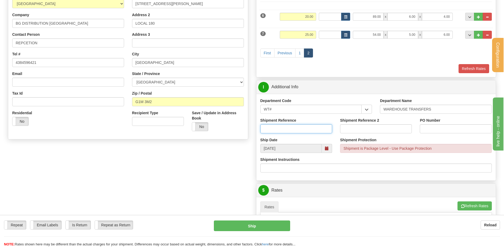
click at [281, 131] on input "Shipment Reference" at bounding box center [296, 129] width 72 height 9
type input "TRANSFERT 09"
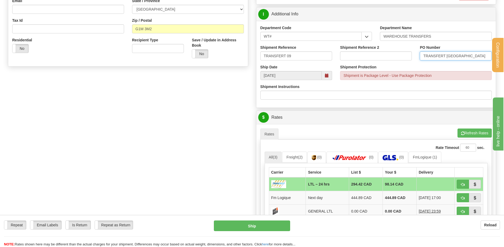
scroll to position [212, 0]
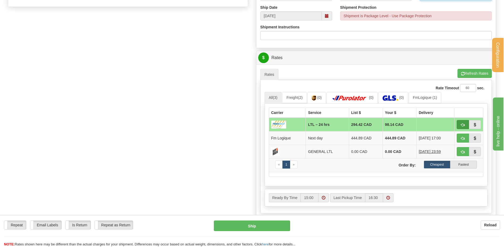
type input "TRANSFERT QUEBEC"
click at [462, 124] on span "button" at bounding box center [463, 124] width 4 height 3
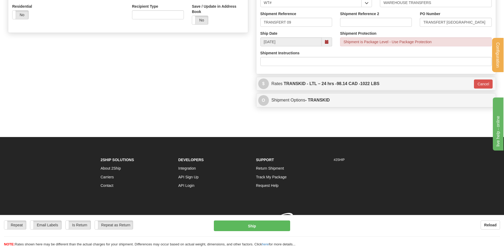
scroll to position [194, 0]
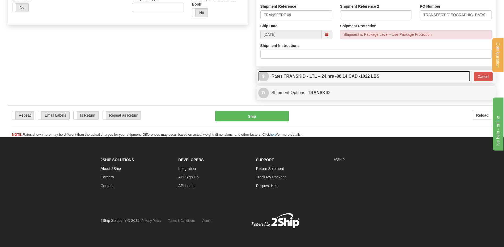
click at [462, 75] on link "$ Rates TRANSKID - LTL – 24 hrs - 98.14 CAD - 1022 LBS" at bounding box center [364, 76] width 212 height 11
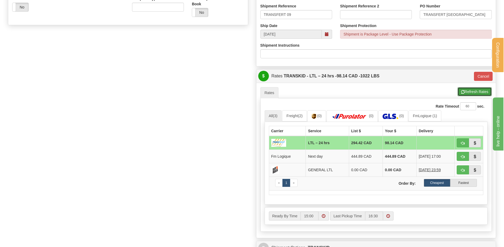
click at [468, 93] on button "Refresh Rates" at bounding box center [474, 91] width 34 height 9
type input "24 hrs"
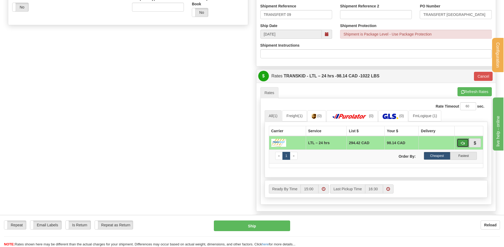
click at [465, 140] on button "button" at bounding box center [462, 143] width 12 height 9
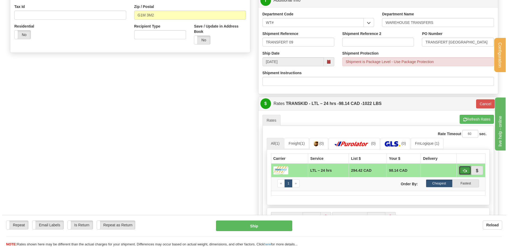
scroll to position [212, 0]
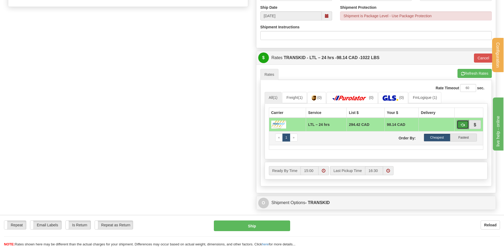
click at [464, 122] on button "button" at bounding box center [462, 124] width 12 height 9
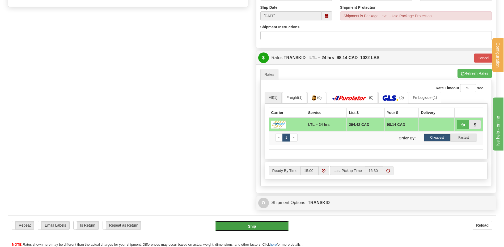
click at [267, 225] on button "Ship" at bounding box center [251, 226] width 73 height 11
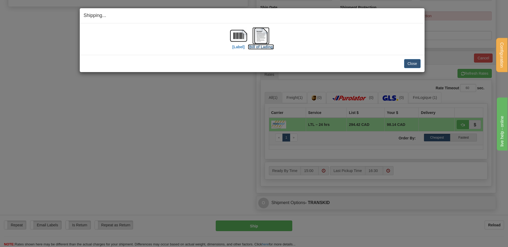
click at [262, 32] on img at bounding box center [260, 35] width 17 height 17
click at [407, 60] on button "Close" at bounding box center [412, 63] width 16 height 9
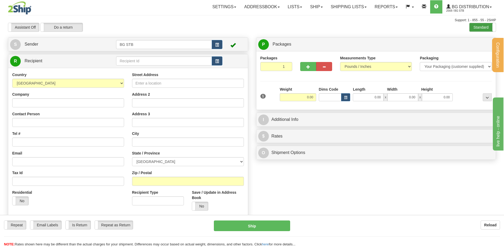
click at [488, 26] on label "Standard" at bounding box center [482, 27] width 26 height 8
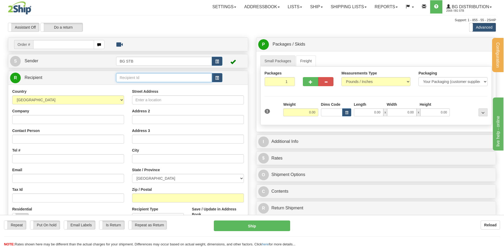
click at [160, 75] on input "text" at bounding box center [164, 77] width 96 height 9
type input "BG WIN"
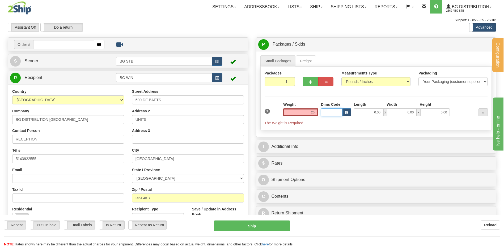
type input "26.00"
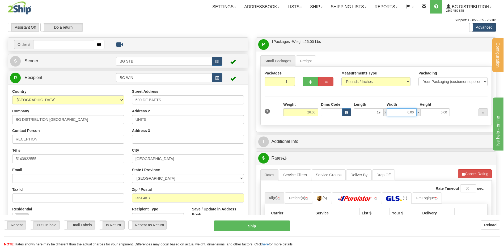
type input "19.00"
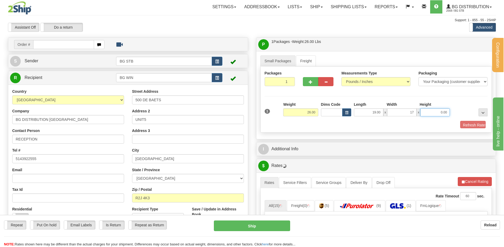
type input "17.00"
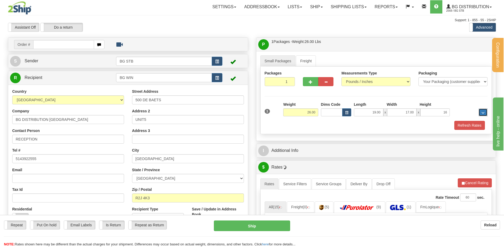
type input "16.00"
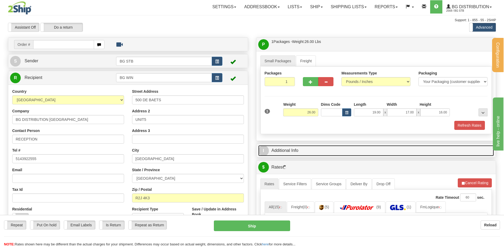
click at [302, 151] on link "I Additional Info" at bounding box center [376, 150] width 236 height 11
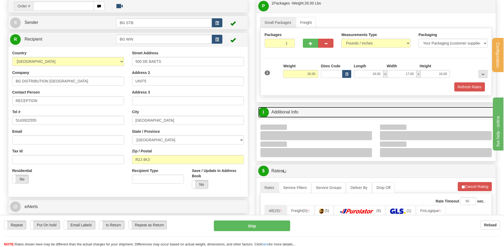
scroll to position [80, 0]
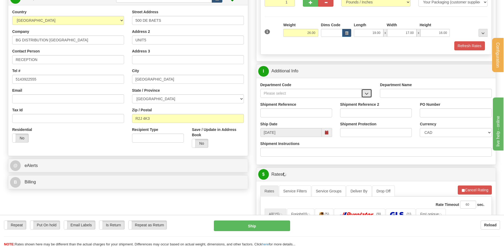
drag, startPoint x: 366, startPoint y: 93, endPoint x: 362, endPoint y: 97, distance: 5.1
click at [366, 93] on span "button" at bounding box center [367, 93] width 4 height 3
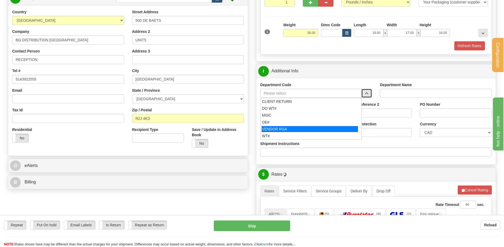
click at [291, 132] on div "VENDOR RGA" at bounding box center [310, 129] width 96 height 6
type input "VENDOR RGA"
type input "VENDOR RETURNS"
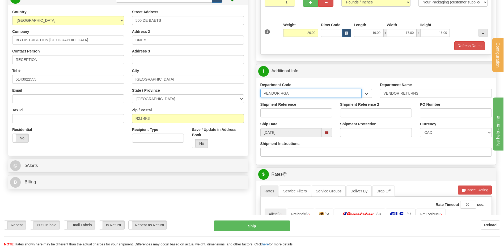
drag, startPoint x: 283, startPoint y: 94, endPoint x: 268, endPoint y: 95, distance: 14.6
click at [273, 95] on input "VENDOR RGA" at bounding box center [310, 93] width 101 height 9
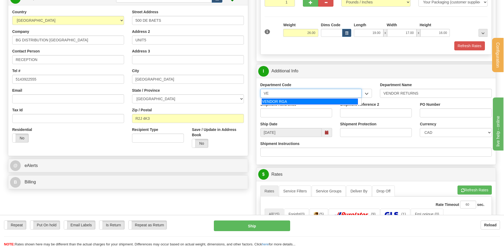
type input "V"
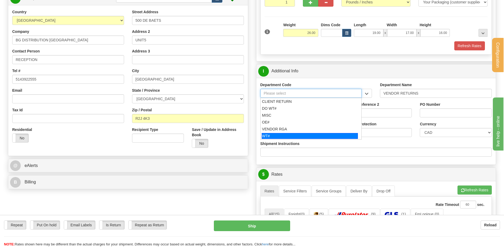
click at [279, 135] on div "WT#" at bounding box center [310, 136] width 96 height 6
type input "WT#"
type input "WAREHOUSE TRANSFERS"
type input "WT#"
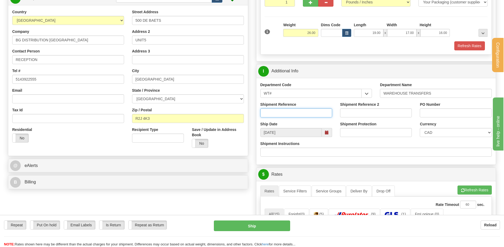
click at [281, 111] on input "Shipment Reference" at bounding box center [296, 113] width 72 height 9
type input "TRANSFERT 09"
click at [444, 120] on div "PO Number" at bounding box center [456, 112] width 80 height 20
click at [441, 115] on input "PO Number" at bounding box center [456, 113] width 72 height 9
type input "TRANSFERT WINNIPEG"
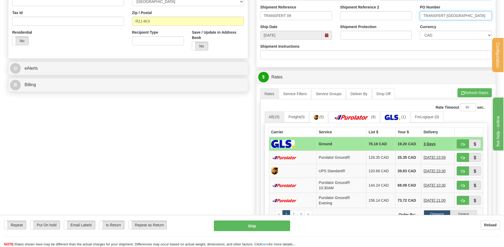
scroll to position [186, 0]
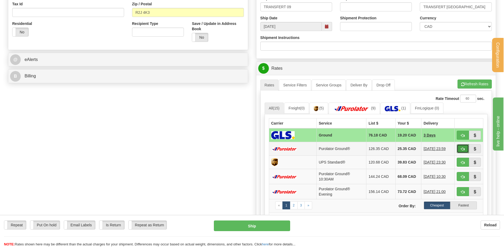
click at [464, 149] on span "button" at bounding box center [463, 149] width 4 height 3
type input "260"
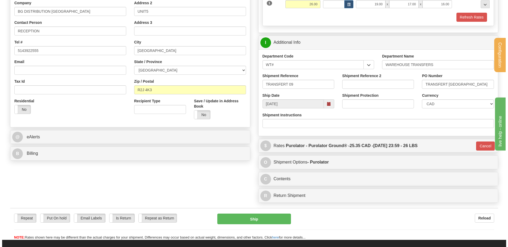
scroll to position [106, 0]
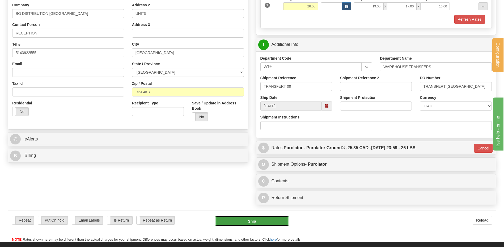
click at [252, 221] on button "Ship" at bounding box center [251, 221] width 73 height 11
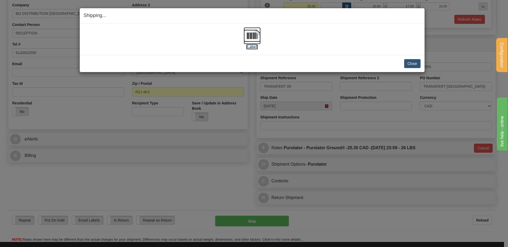
click at [254, 37] on img at bounding box center [251, 35] width 17 height 17
click at [406, 63] on button "Close" at bounding box center [412, 63] width 16 height 9
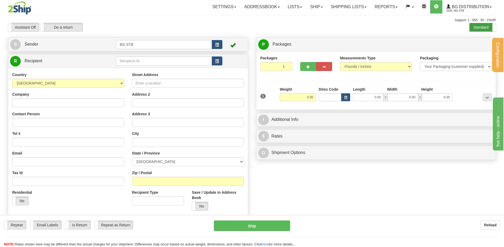
click at [486, 24] on label "Standard" at bounding box center [482, 27] width 26 height 8
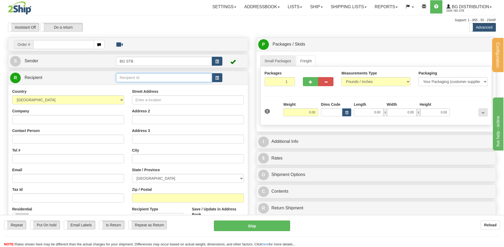
click at [143, 78] on input "text" at bounding box center [164, 77] width 96 height 9
type input "BG TOR"
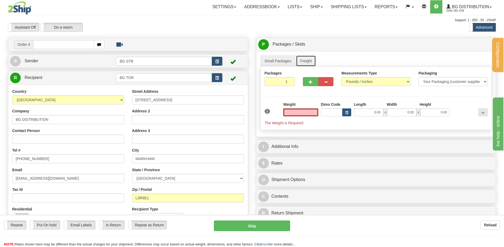
type input "0.00"
click at [302, 55] on link "Freight" at bounding box center [306, 60] width 20 height 11
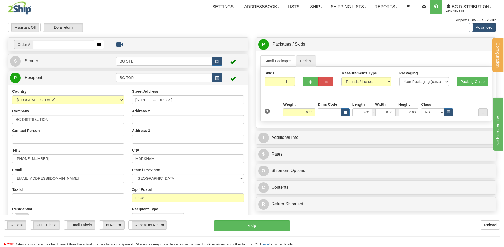
click at [302, 118] on div "Skids 1 1" at bounding box center [376, 94] width 232 height 55
click at [303, 113] on input "0.00" at bounding box center [299, 113] width 32 height 8
type input "0.00"
click at [306, 85] on button "button" at bounding box center [310, 81] width 15 height 9
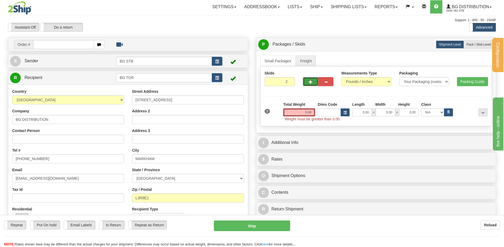
click at [309, 83] on span "button" at bounding box center [311, 81] width 4 height 3
type input "3"
click at [486, 44] on span "Pack / Skid Level" at bounding box center [478, 45] width 24 height 4
radio input "true"
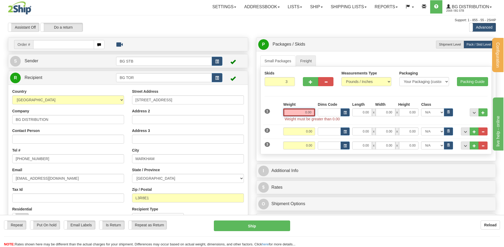
click at [298, 112] on input "0.00" at bounding box center [299, 113] width 32 height 8
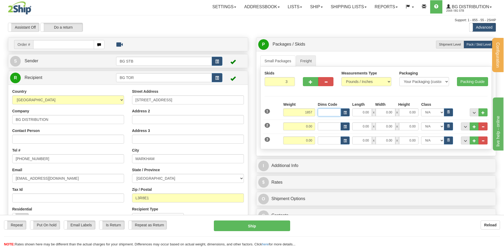
type input "1857.00"
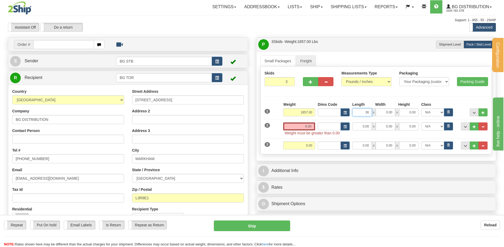
type input "36.00"
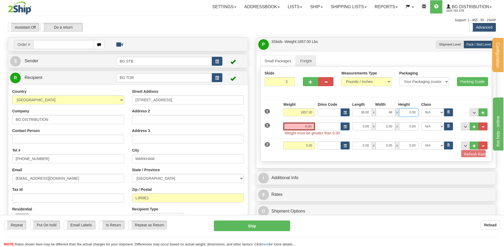
type input "48.00"
type input "43.00"
click at [295, 125] on input "0.00" at bounding box center [299, 127] width 32 height 8
type input "5"
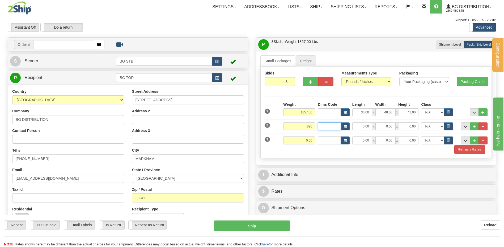
type input "820.00"
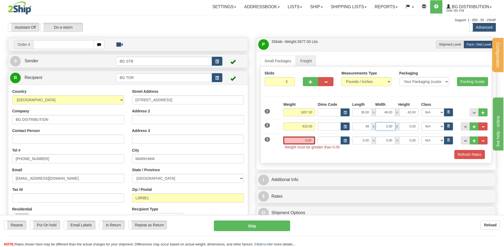
type input "48.00"
type input "40.00"
type input "38.00"
click at [307, 139] on input "0.00" at bounding box center [299, 141] width 32 height 8
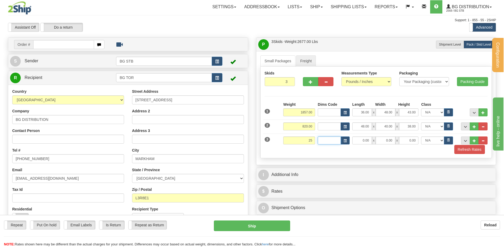
type input "25.00"
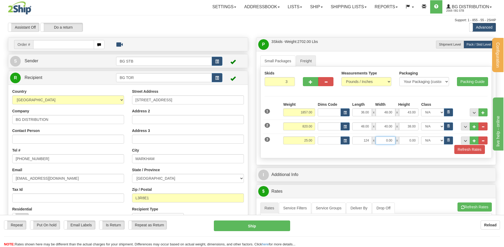
type input "124.00"
type input "3.00"
click at [470, 112] on button "..." at bounding box center [473, 113] width 9 height 8
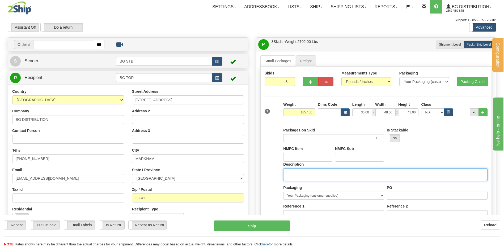
click at [314, 170] on textarea "Description" at bounding box center [385, 175] width 204 height 13
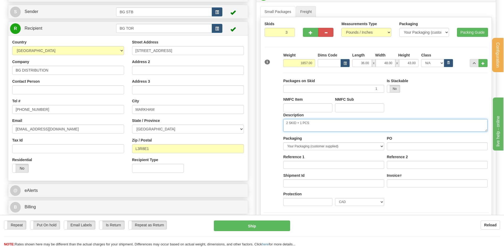
scroll to position [80, 0]
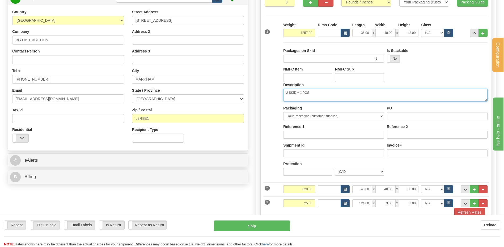
type textarea "2 SKID + 1 PCS"
click at [396, 117] on input "PO" at bounding box center [437, 116] width 101 height 8
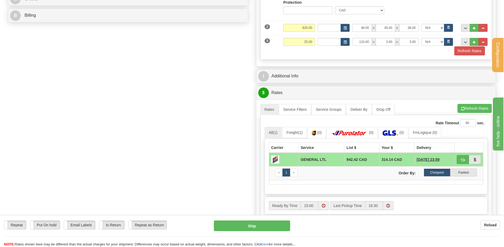
scroll to position [266, 0]
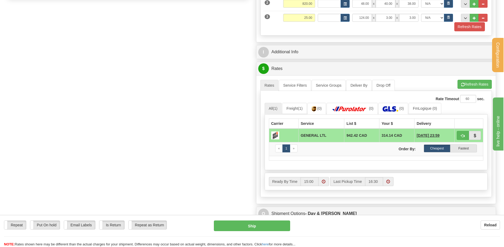
type input "..."
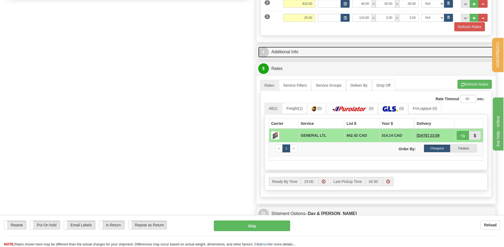
click at [322, 55] on link "I Additional Info" at bounding box center [376, 52] width 236 height 11
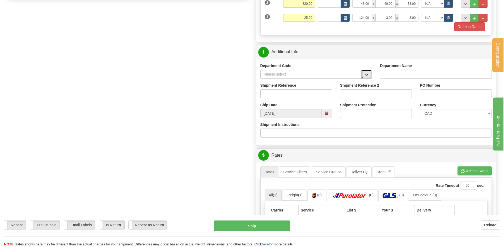
click at [368, 75] on span "button" at bounding box center [367, 74] width 4 height 3
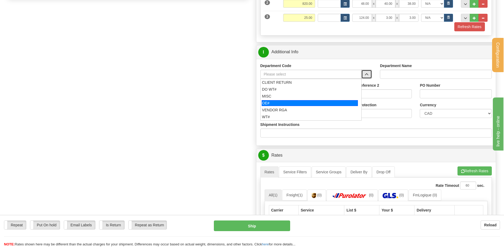
drag, startPoint x: 304, startPoint y: 106, endPoint x: 302, endPoint y: 98, distance: 8.3
click at [303, 105] on div "OE#" at bounding box center [310, 103] width 96 height 6
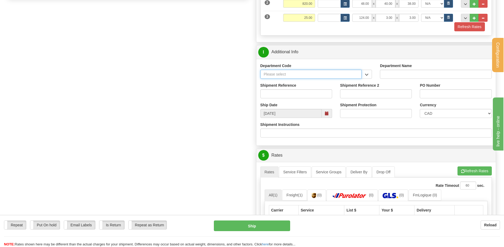
type input "OE#"
type input "ORDERS"
drag, startPoint x: 269, startPoint y: 72, endPoint x: 252, endPoint y: 76, distance: 18.1
click at [255, 75] on div "P Packages / Skids 1 Packages - Weight: 0.00 Lbs 3 Skids - Weight: 2702.00 Lbs …" at bounding box center [376, 58] width 248 height 572
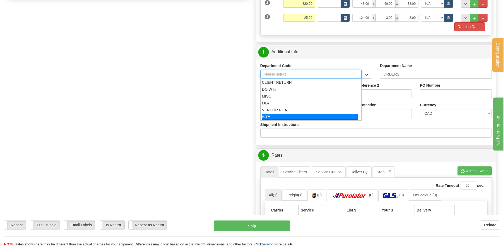
drag, startPoint x: 288, startPoint y: 118, endPoint x: 285, endPoint y: 108, distance: 10.8
click at [287, 117] on div "WT#" at bounding box center [310, 117] width 96 height 6
type input "WT#"
type input "WAREHOUSE TRANSFERS"
type input "WT#"
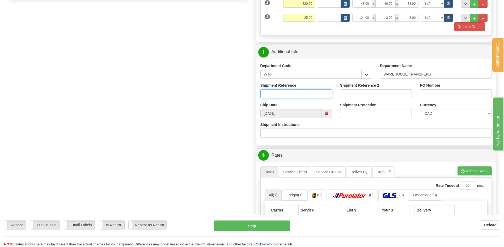
click at [284, 98] on input "Shipment Reference" at bounding box center [296, 93] width 72 height 9
type input "TRANSFERT 09"
click at [457, 93] on input "PO Number" at bounding box center [456, 93] width 72 height 9
type input "TRANSFERT [GEOGRAPHIC_DATA]"
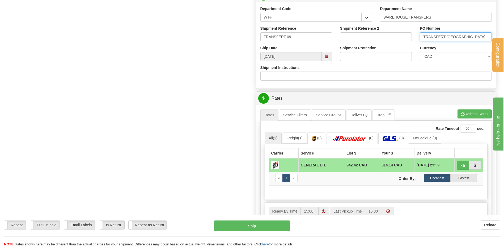
scroll to position [372, 0]
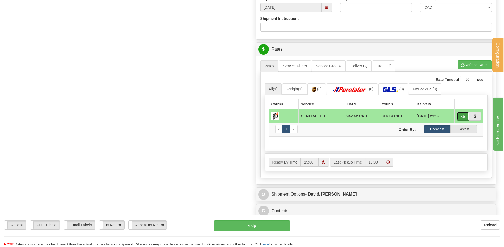
click at [460, 117] on button "button" at bounding box center [462, 116] width 12 height 9
type input "GL"
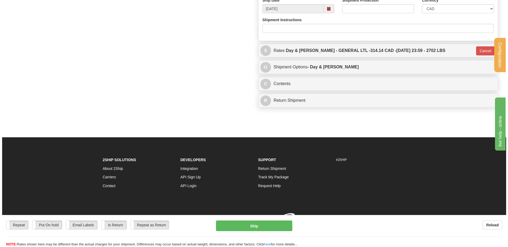
scroll to position [371, 0]
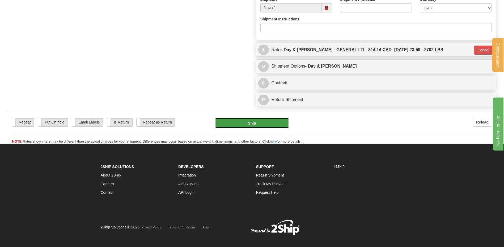
click at [237, 126] on button "Ship" at bounding box center [251, 123] width 73 height 11
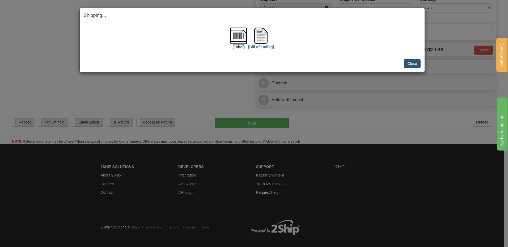
click at [232, 37] on img at bounding box center [238, 35] width 17 height 17
click at [253, 37] on img at bounding box center [260, 35] width 17 height 17
click at [412, 64] on button "Close" at bounding box center [412, 63] width 16 height 9
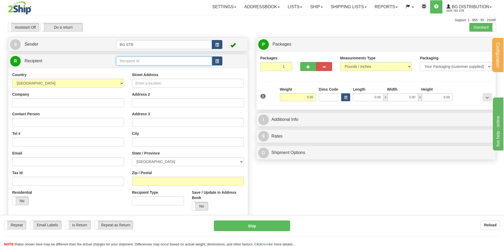
click at [163, 60] on input "text" at bounding box center [164, 61] width 96 height 9
click at [483, 25] on label "Standard" at bounding box center [482, 27] width 26 height 8
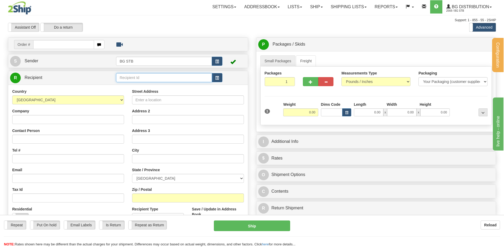
click at [130, 76] on input "text" at bounding box center [164, 77] width 96 height 9
type input "[PERSON_NAME]"
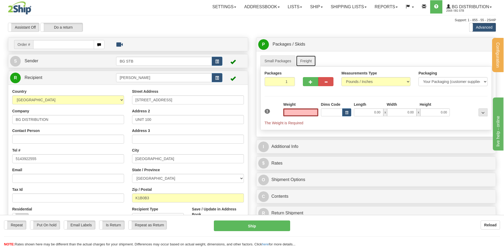
type input "0.00"
click at [303, 65] on link "Freight" at bounding box center [306, 60] width 20 height 11
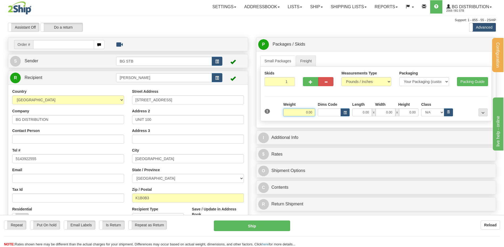
click at [297, 111] on input "0.00" at bounding box center [299, 113] width 32 height 8
type input "1022.00"
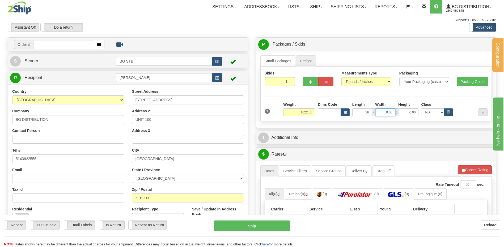
type input "36.00"
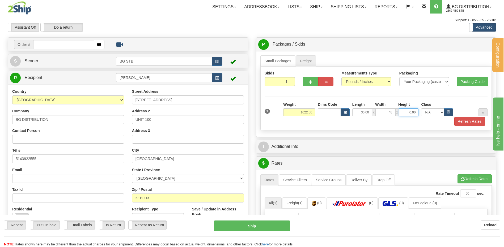
type input "48.00"
type input "41.00"
click at [485, 110] on button "..." at bounding box center [482, 113] width 9 height 8
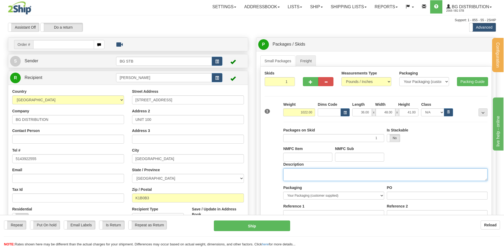
click at [288, 171] on textarea "Description" at bounding box center [385, 175] width 204 height 13
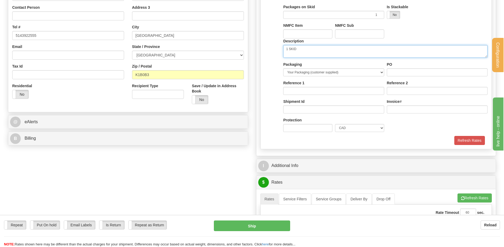
scroll to position [133, 0]
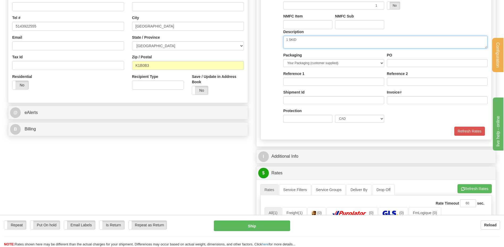
type textarea "1 SKID"
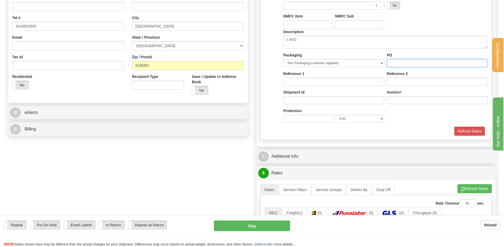
click at [409, 63] on input "PO" at bounding box center [437, 63] width 101 height 8
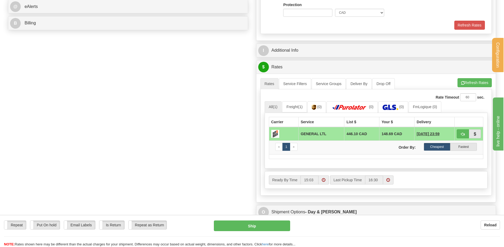
type input "..."
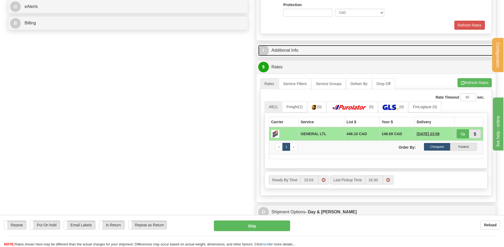
click at [311, 51] on link "I Additional Info" at bounding box center [376, 50] width 236 height 11
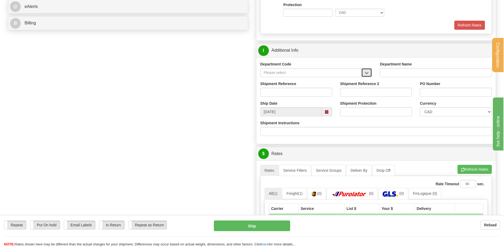
click at [369, 72] on button "button" at bounding box center [366, 72] width 11 height 9
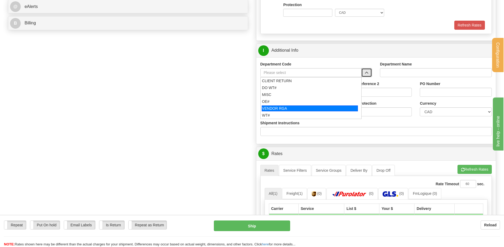
click at [297, 113] on div "WT#" at bounding box center [310, 115] width 96 height 5
type input "WT#"
type input "WAREHOUSE TRANSFERS"
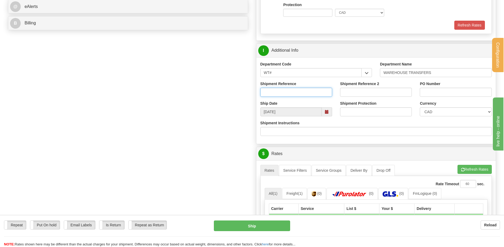
click at [297, 89] on input "Shipment Reference" at bounding box center [296, 92] width 72 height 9
type input "TRANSFERT 09"
type input "[EMAIL_ADDRESS][DOMAIN_NAME]"
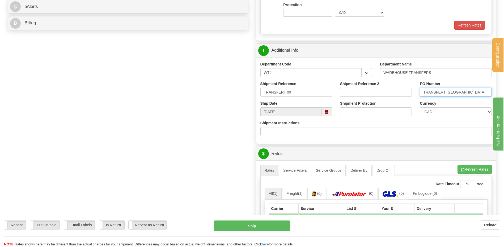
drag, startPoint x: 471, startPoint y: 92, endPoint x: 446, endPoint y: 92, distance: 25.2
click at [446, 92] on input "TRANSFERT [GEOGRAPHIC_DATA]" at bounding box center [456, 92] width 72 height 9
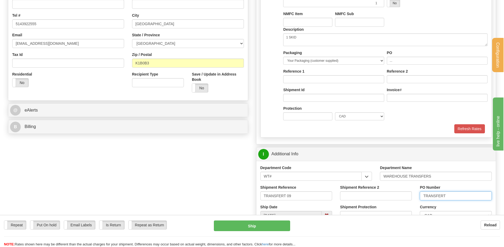
scroll to position [186, 0]
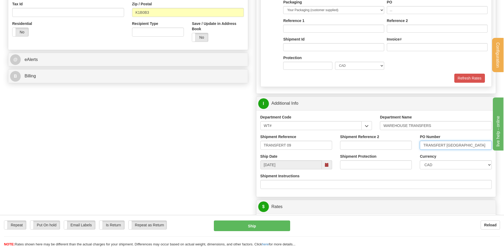
type input "TRANSFERT [GEOGRAPHIC_DATA]"
drag, startPoint x: 377, startPoint y: 135, endPoint x: 384, endPoint y: 136, distance: 6.7
click at [377, 135] on label "Shipment Reference 2" at bounding box center [359, 136] width 39 height 5
click at [377, 141] on input "Shipment Reference 2" at bounding box center [376, 145] width 72 height 9
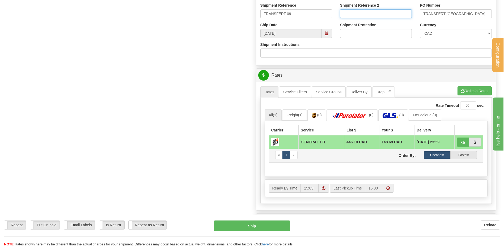
scroll to position [345, 0]
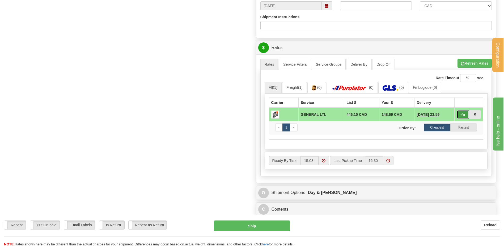
click at [458, 113] on button "button" at bounding box center [462, 114] width 12 height 9
type input "GL"
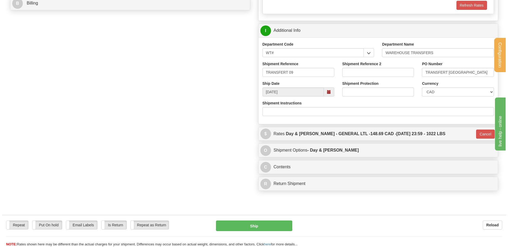
scroll to position [211, 0]
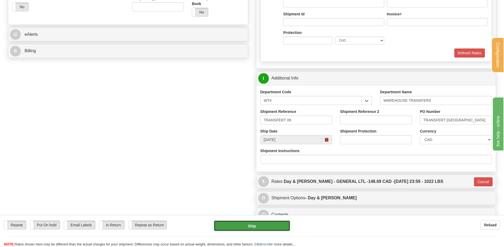
click at [242, 229] on button "Ship" at bounding box center [252, 226] width 76 height 11
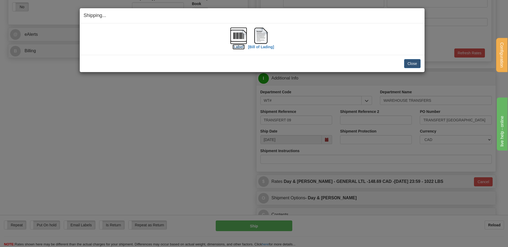
click at [236, 31] on img at bounding box center [238, 35] width 17 height 17
drag, startPoint x: 269, startPoint y: 29, endPoint x: 266, endPoint y: 32, distance: 4.6
click at [269, 29] on div "[Bill of Lading]" at bounding box center [261, 39] width 26 height 24
click at [266, 32] on img at bounding box center [260, 35] width 17 height 17
